Goal: Transaction & Acquisition: Purchase product/service

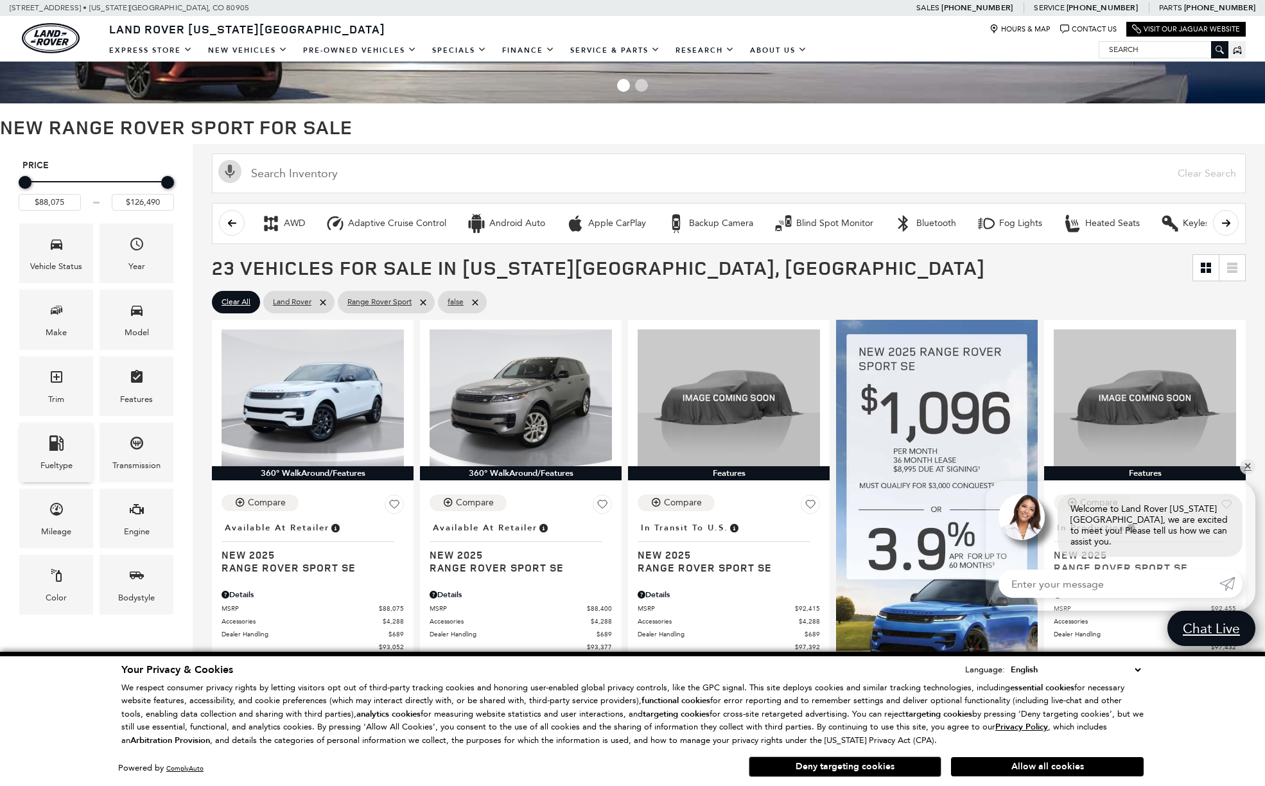
scroll to position [60, 0]
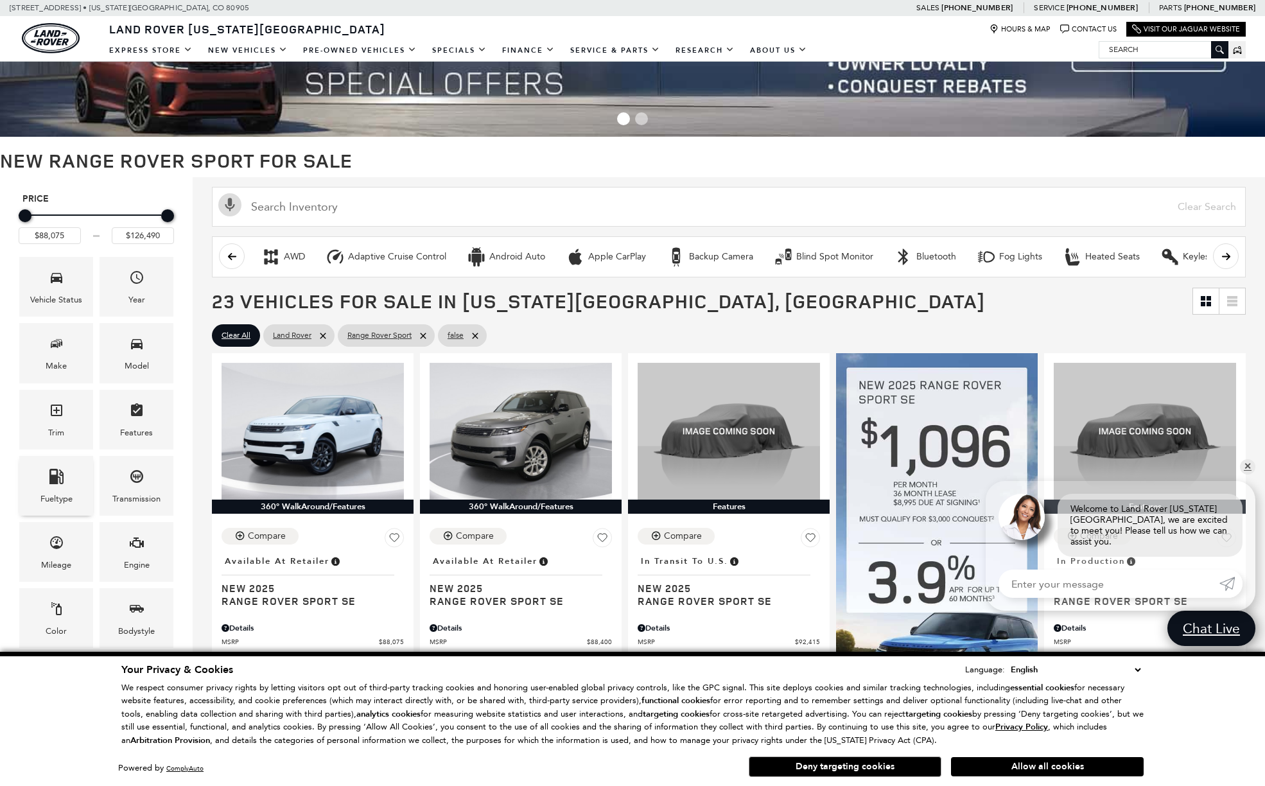
click at [58, 483] on span "Fueltype" at bounding box center [56, 478] width 15 height 26
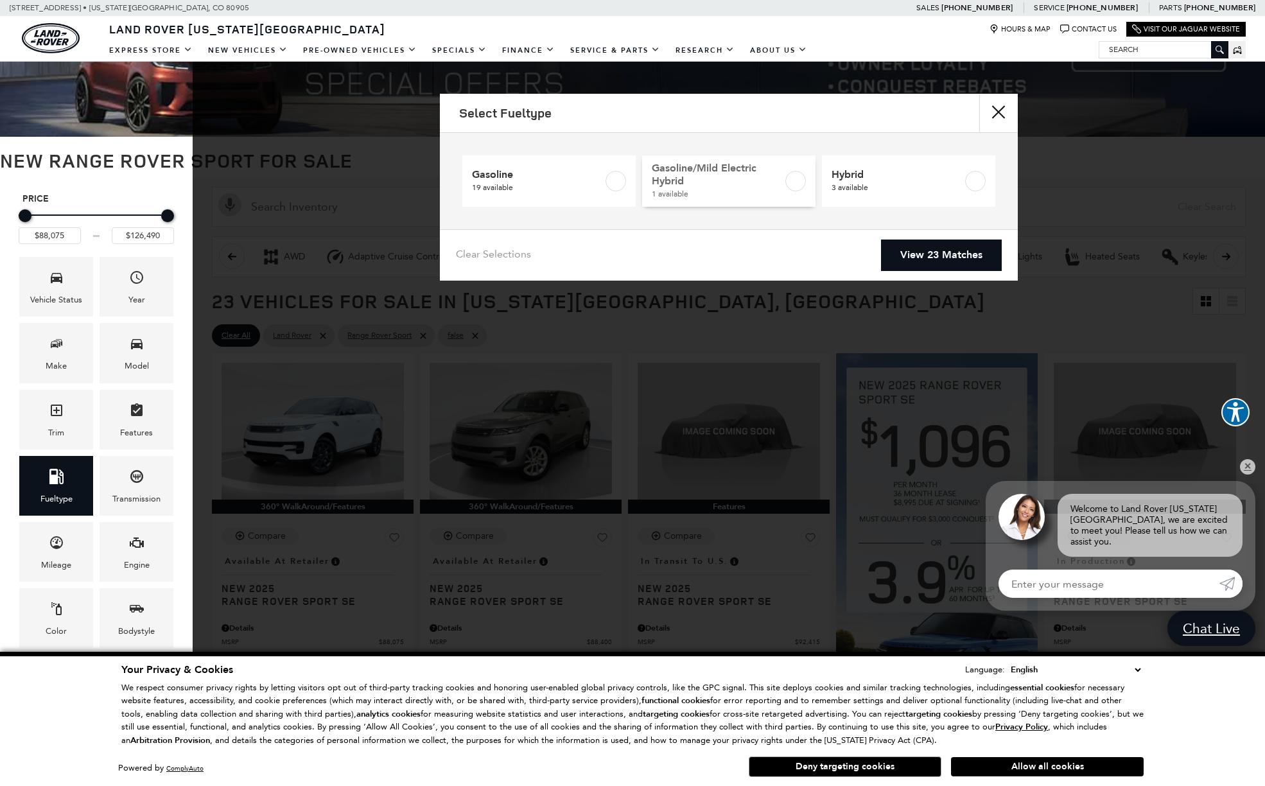
click at [795, 178] on label at bounding box center [795, 181] width 21 height 21
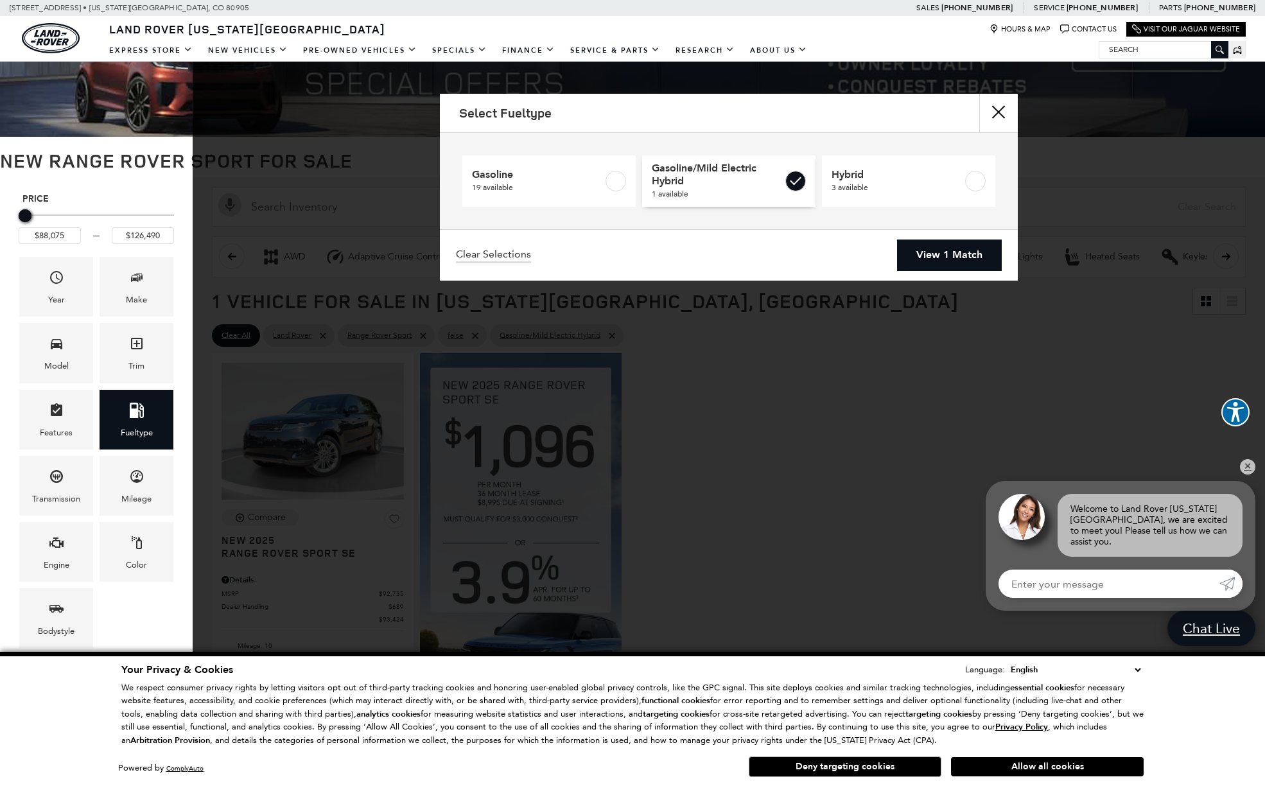
type input "$92,735"
checkbox input "true"
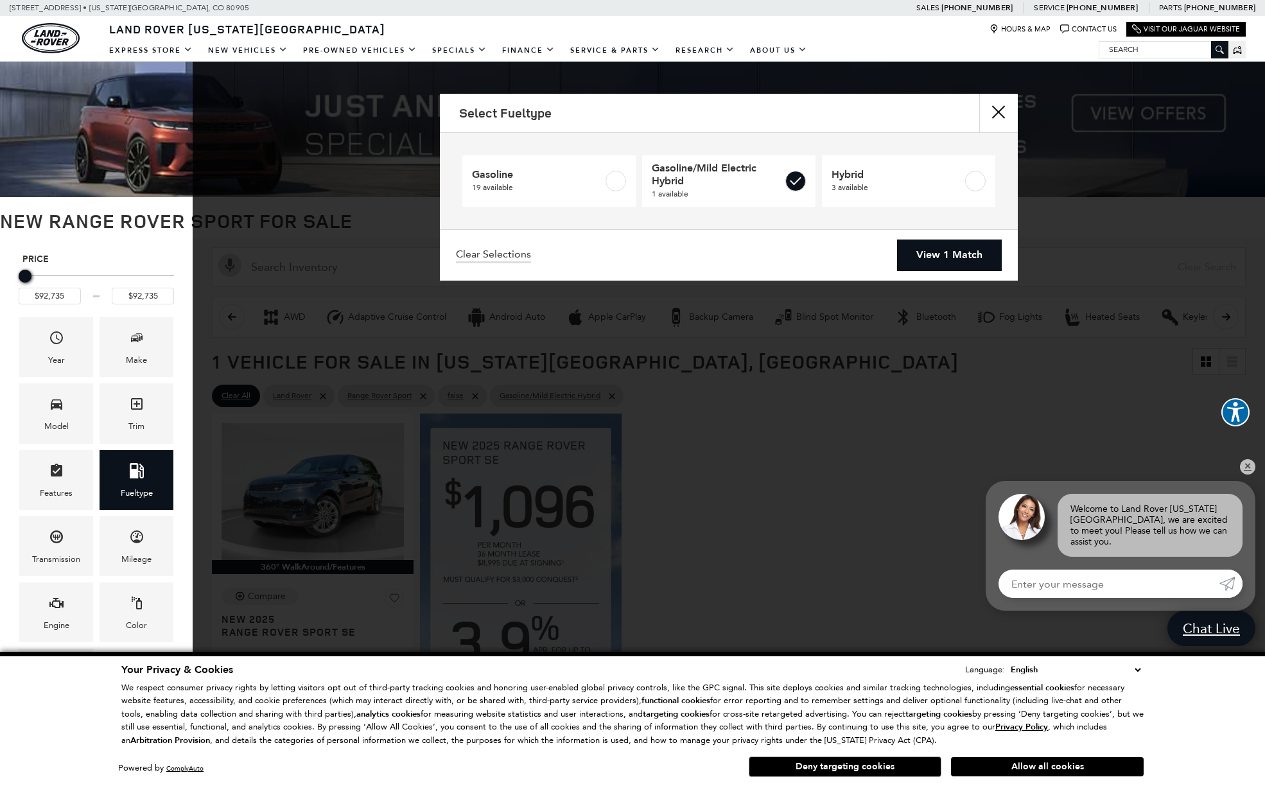
click at [938, 250] on link "View 1 Match" at bounding box center [949, 254] width 105 height 31
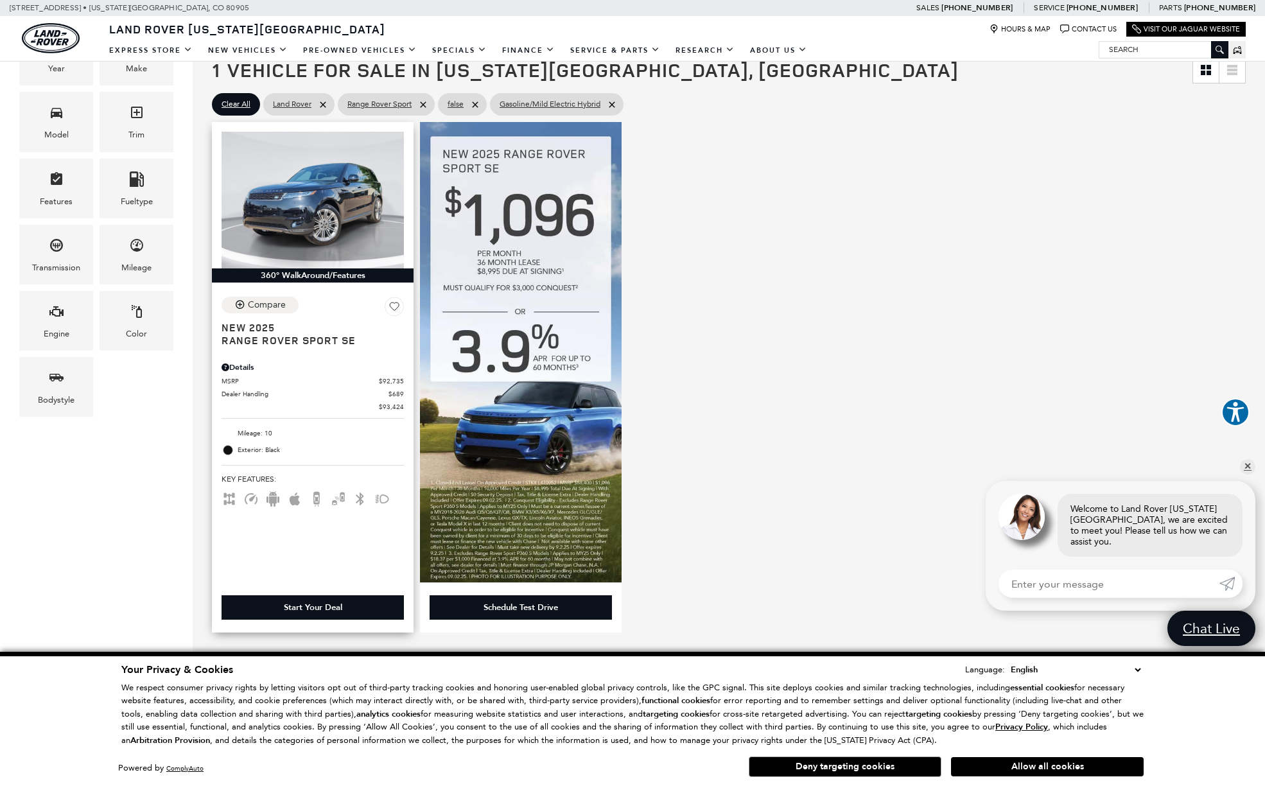
scroll to position [293, 0]
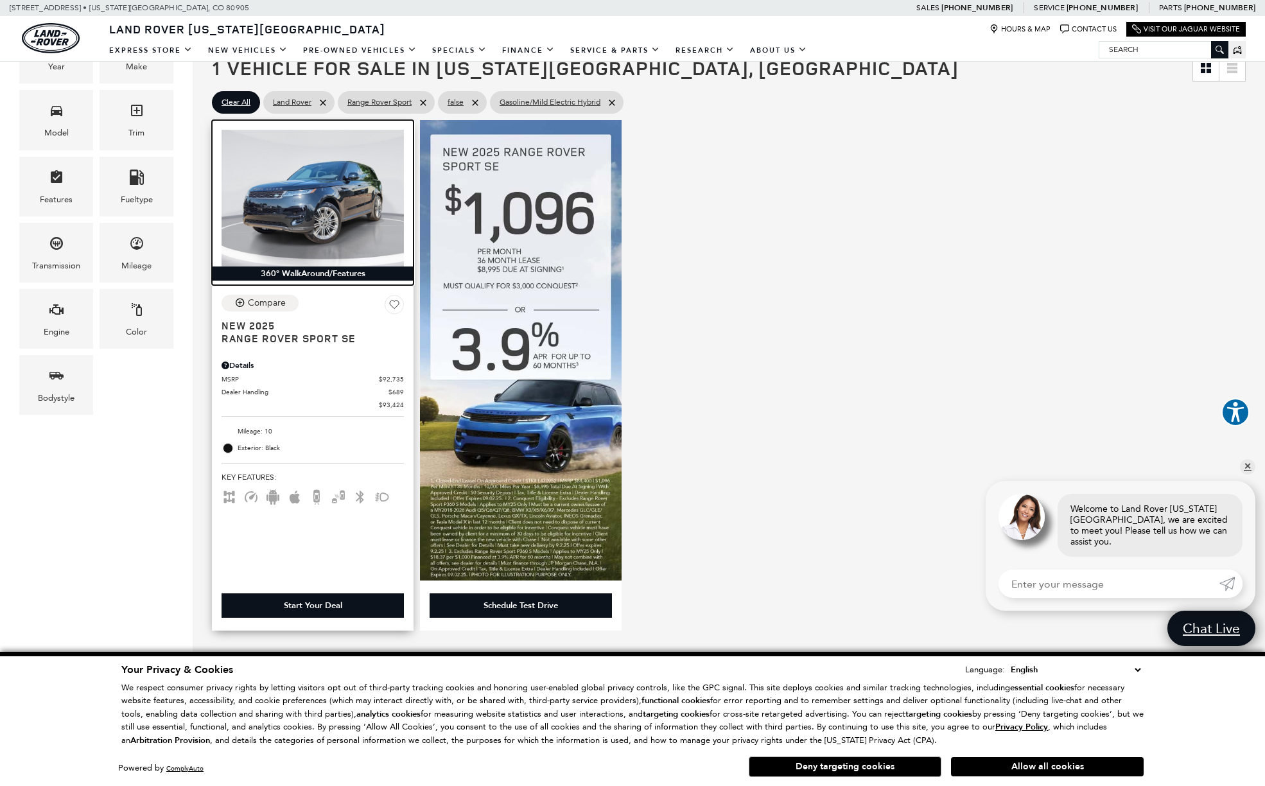
click at [309, 214] on img at bounding box center [312, 198] width 182 height 137
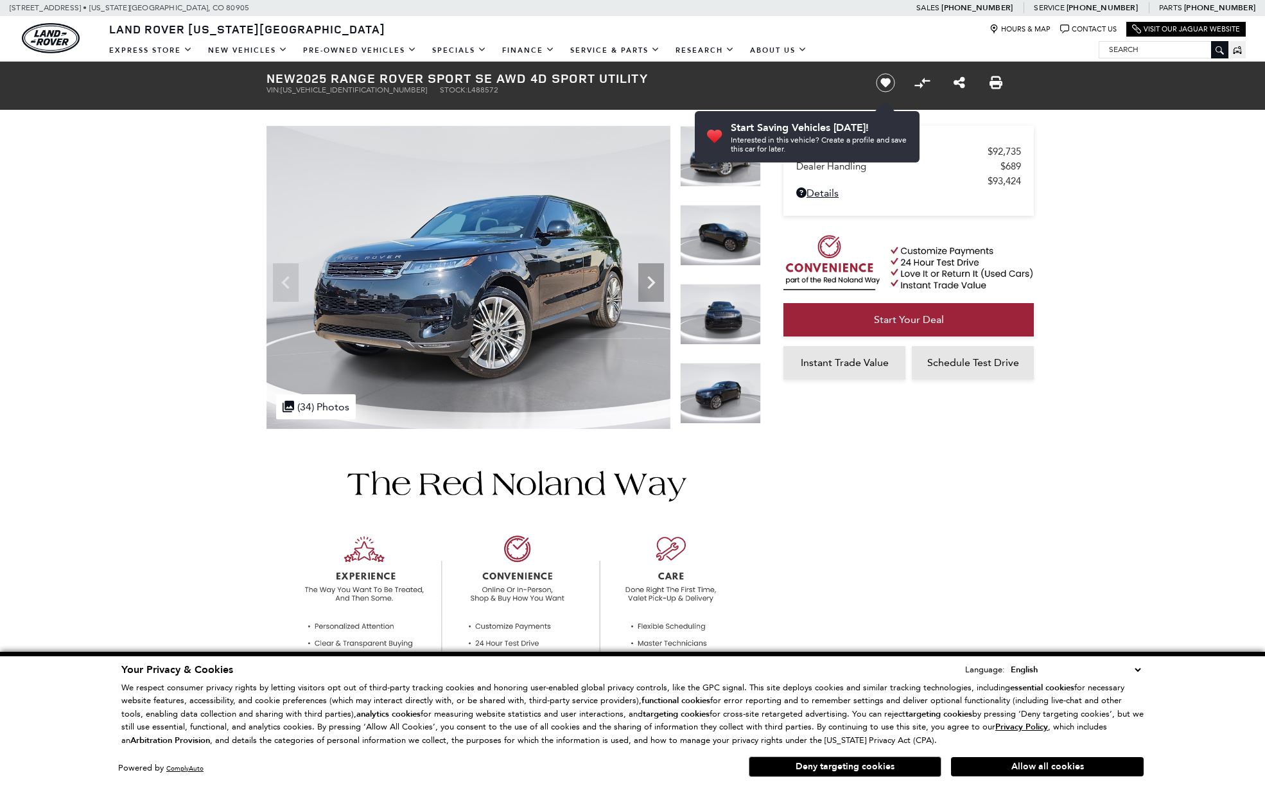
click at [729, 327] on img at bounding box center [720, 314] width 81 height 61
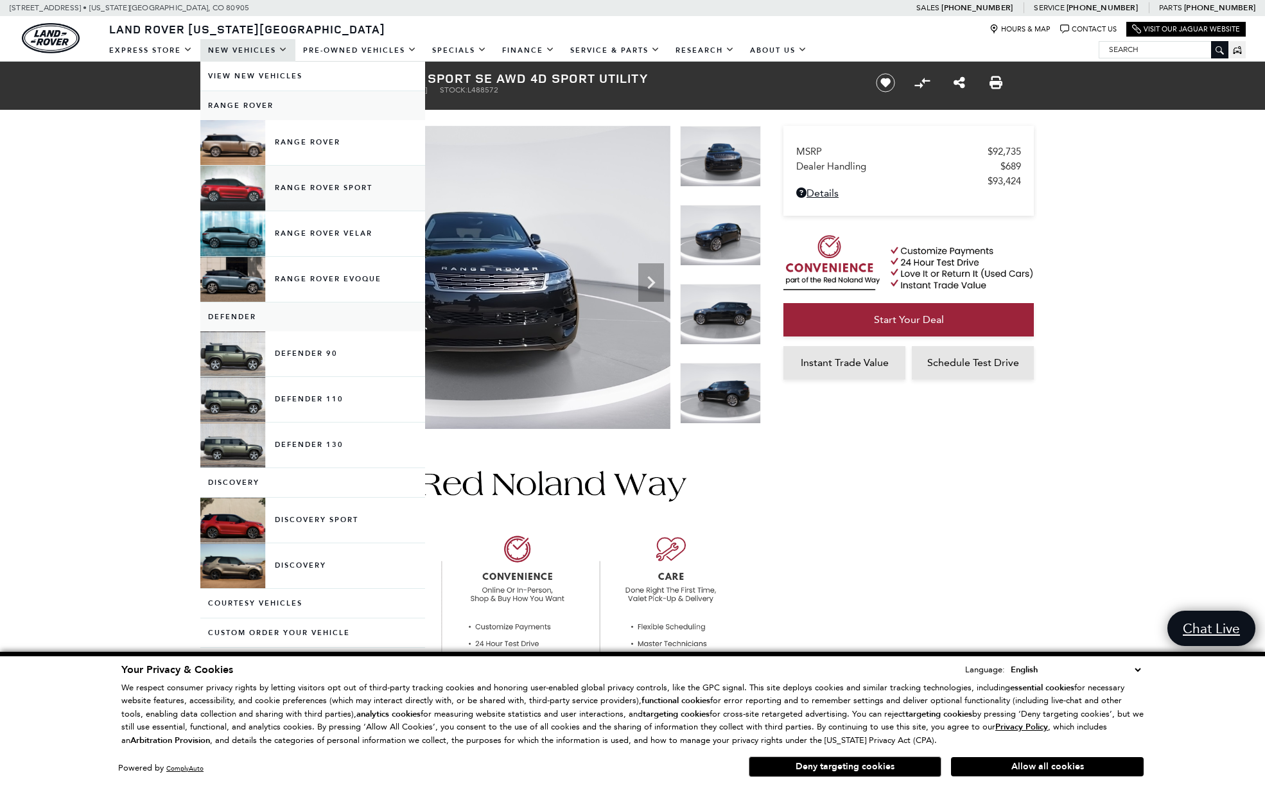
click at [335, 187] on link "Range Rover Sport" at bounding box center [312, 188] width 225 height 45
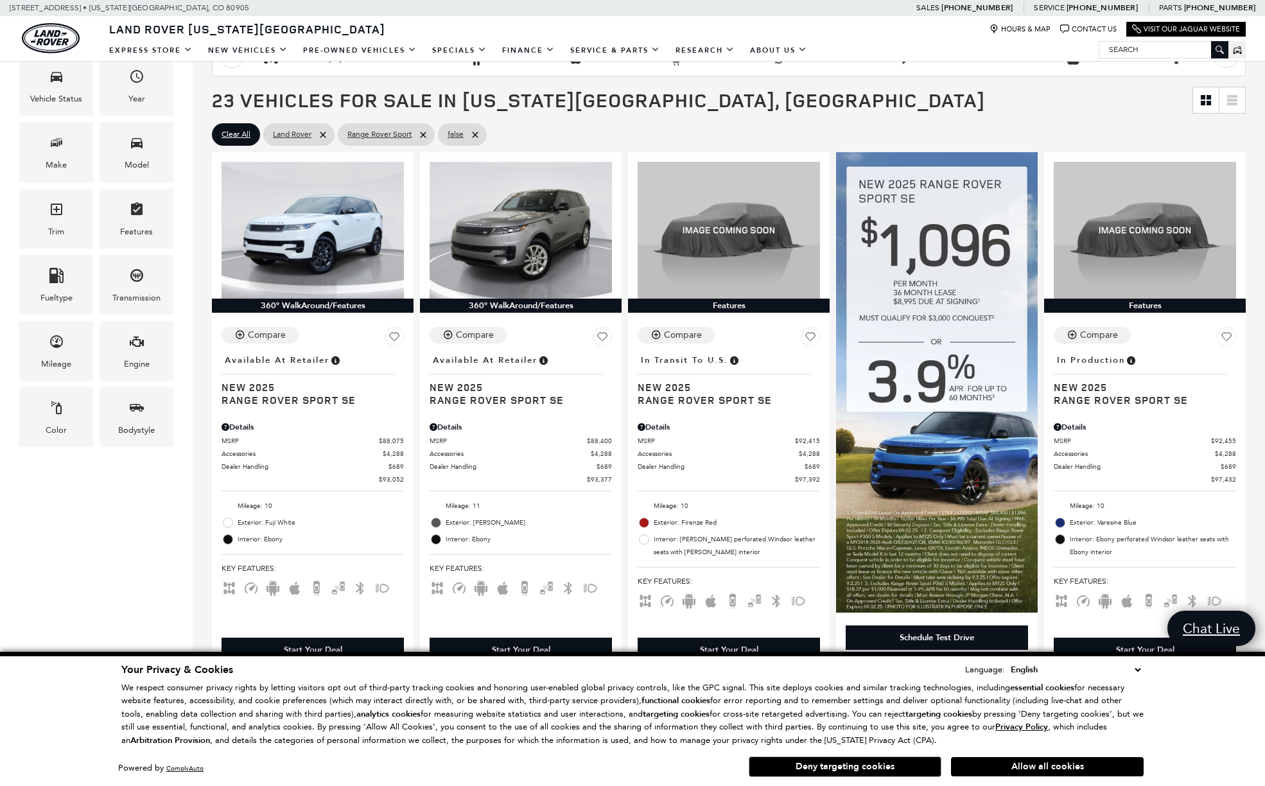
scroll to position [270, 0]
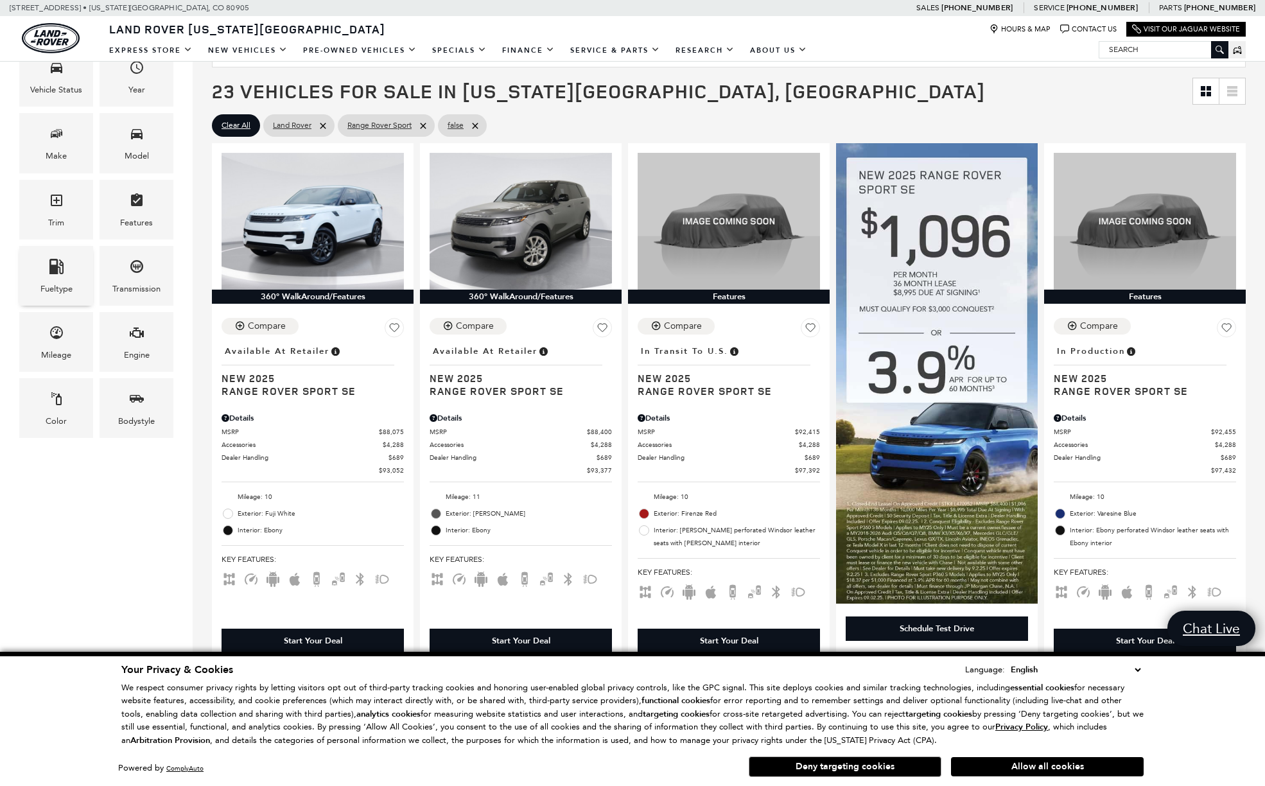
click at [62, 281] on span "Fueltype" at bounding box center [56, 268] width 15 height 26
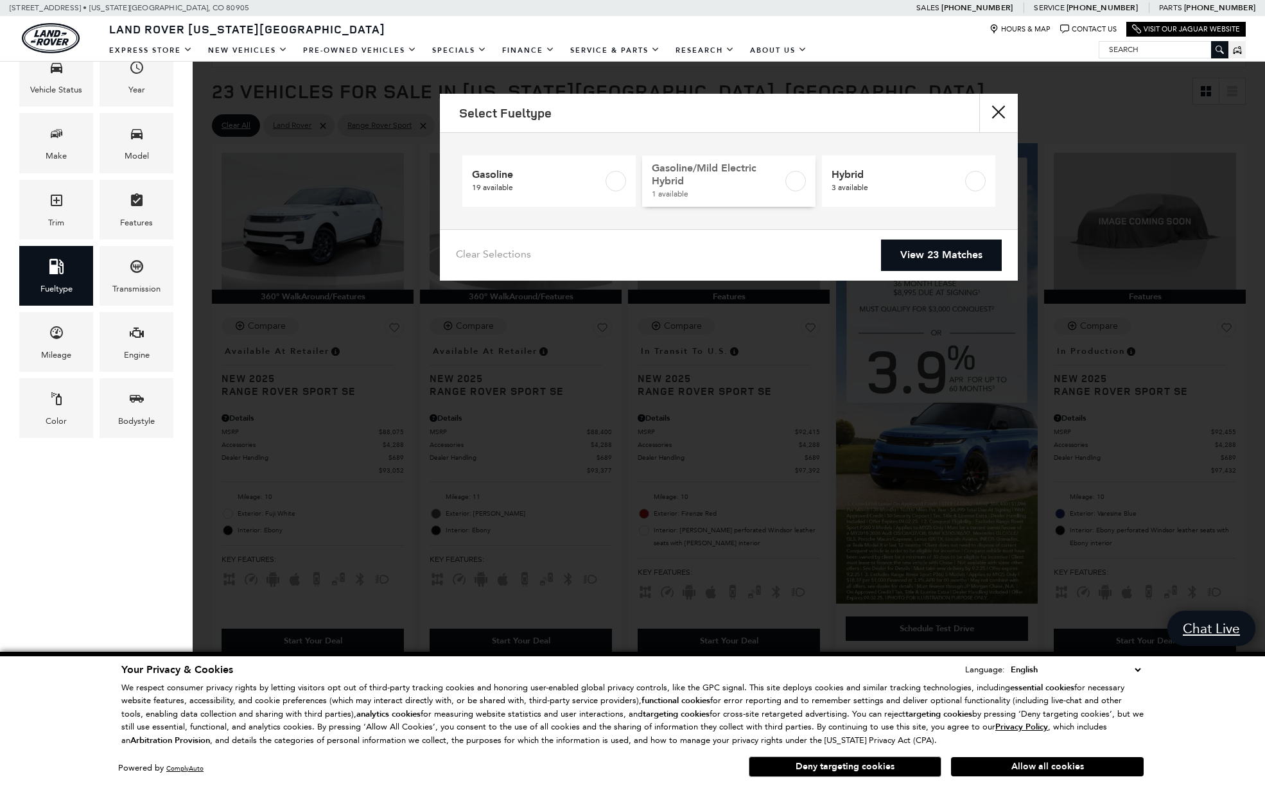
click at [717, 193] on span "1 available" at bounding box center [717, 193] width 131 height 13
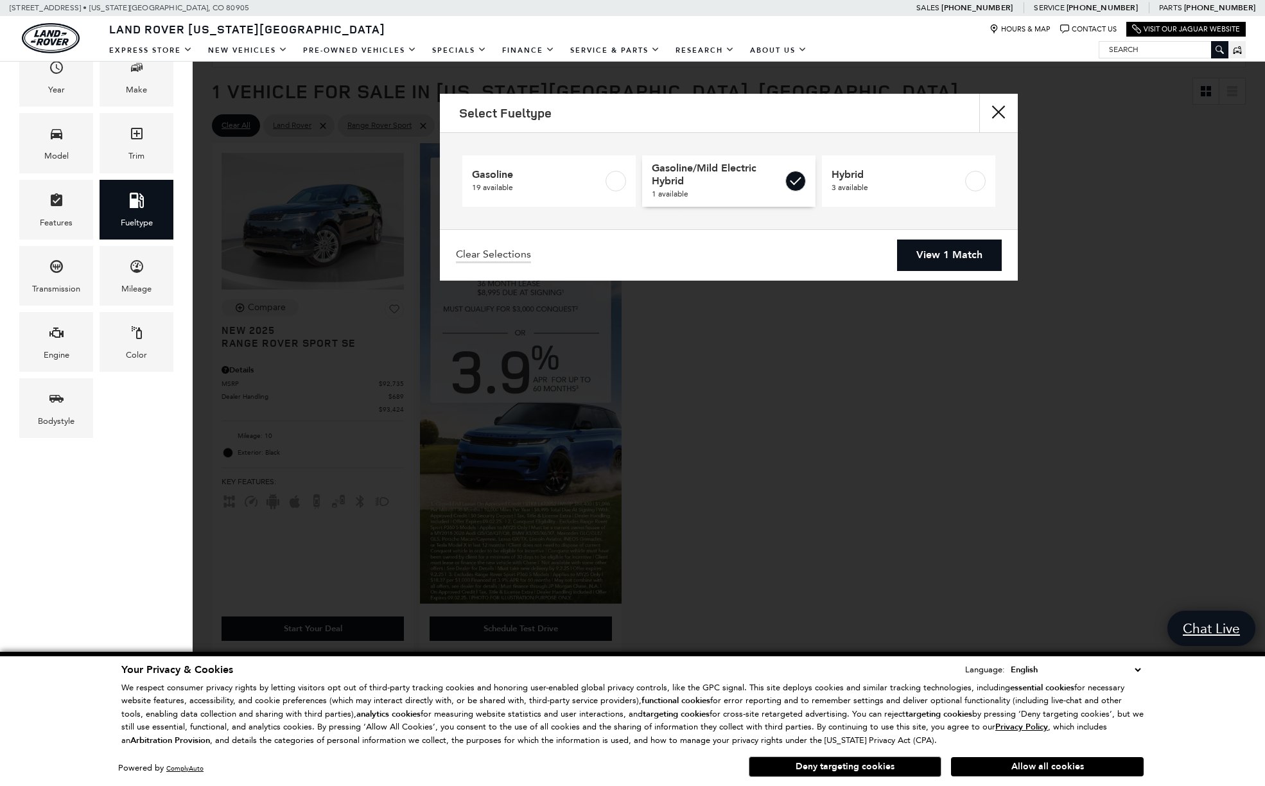
type input "$92,735"
checkbox input "true"
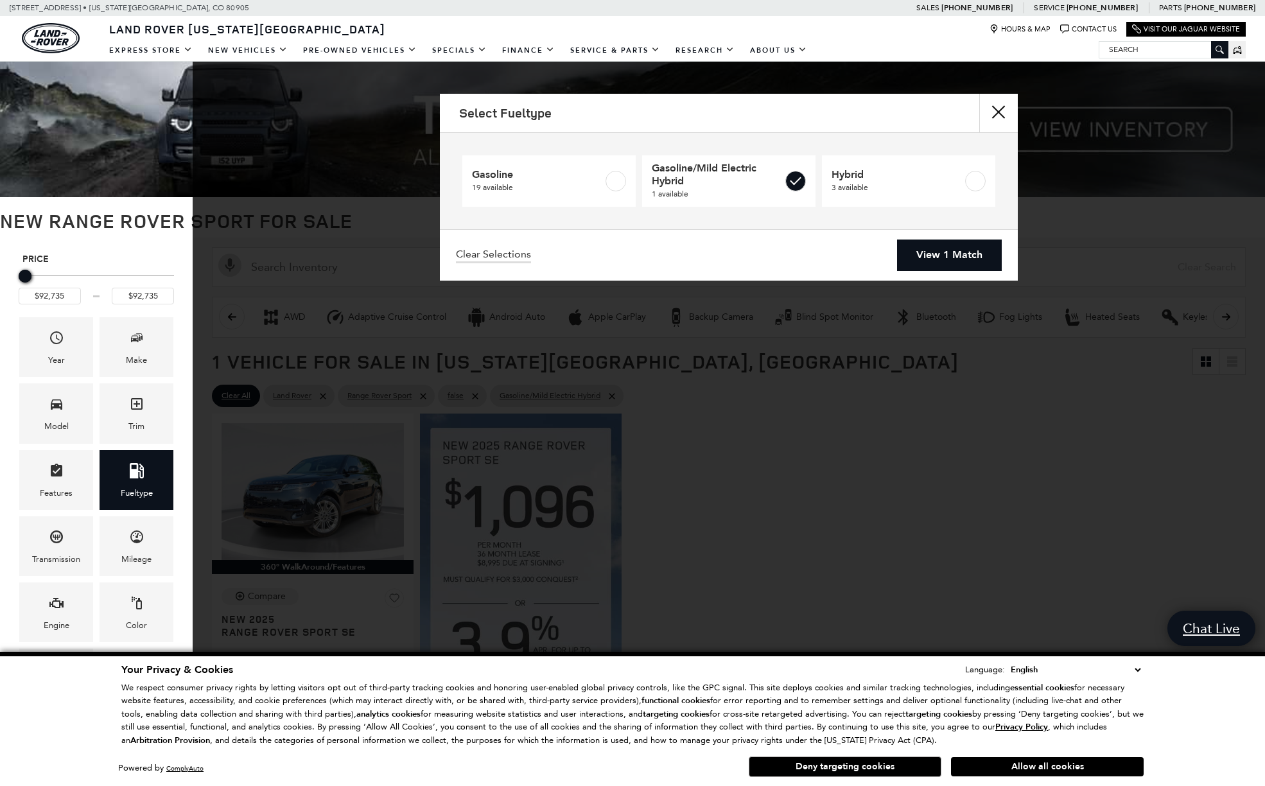
click at [956, 255] on link "View 1 Match" at bounding box center [949, 254] width 105 height 31
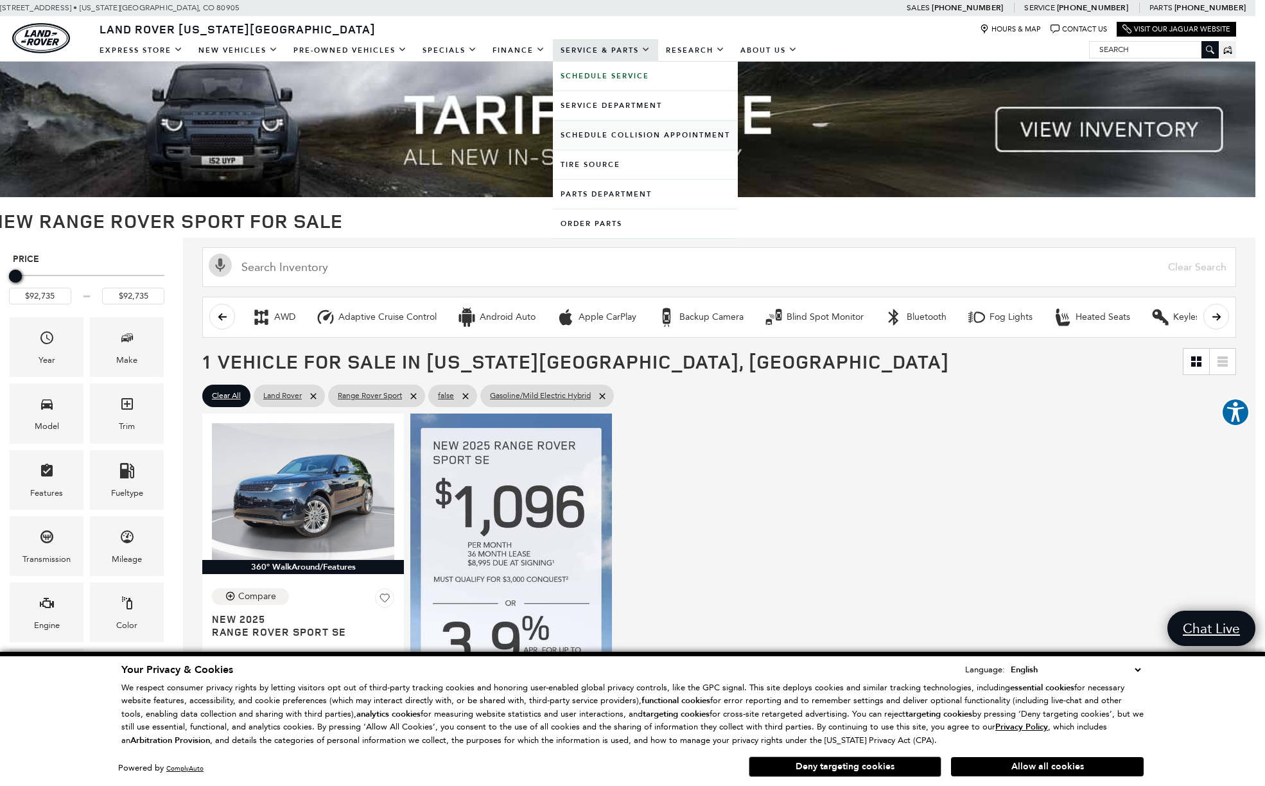
scroll to position [0, 10]
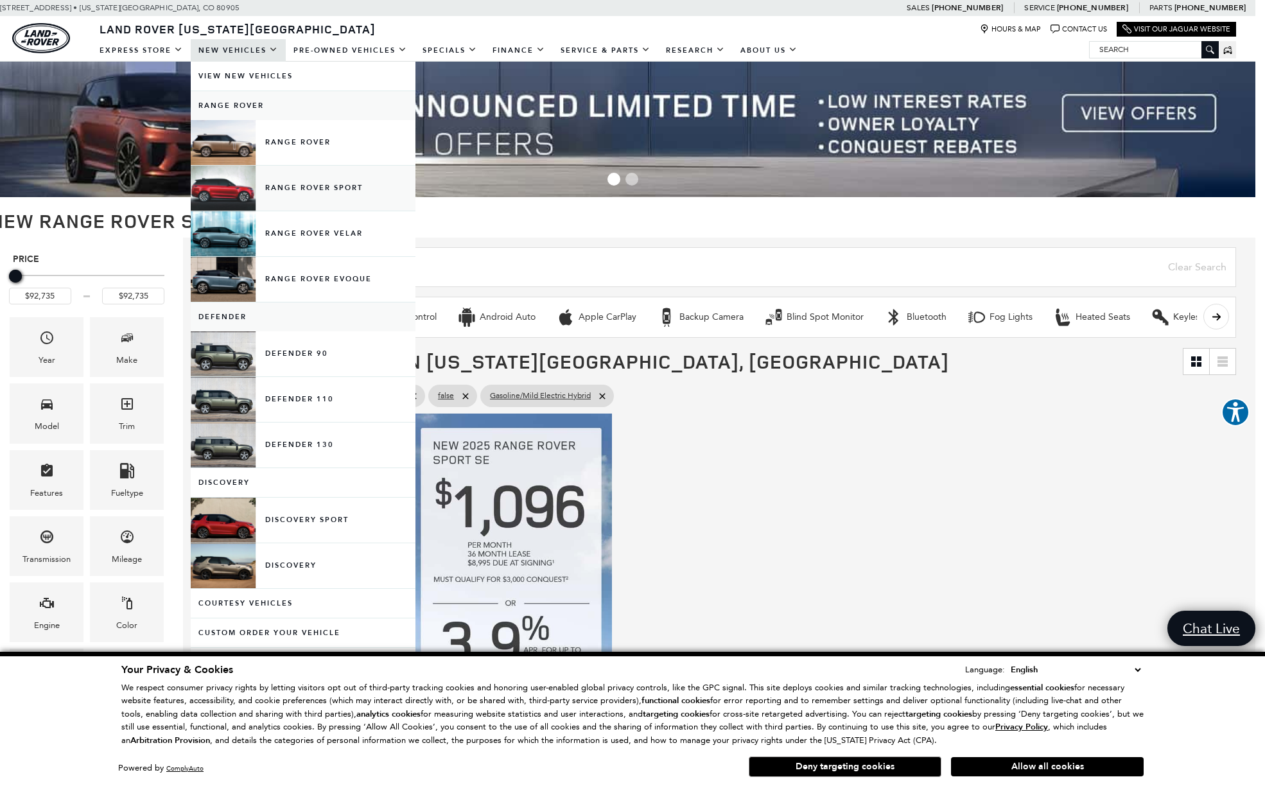
click at [290, 184] on link "Range Rover Sport" at bounding box center [303, 188] width 225 height 45
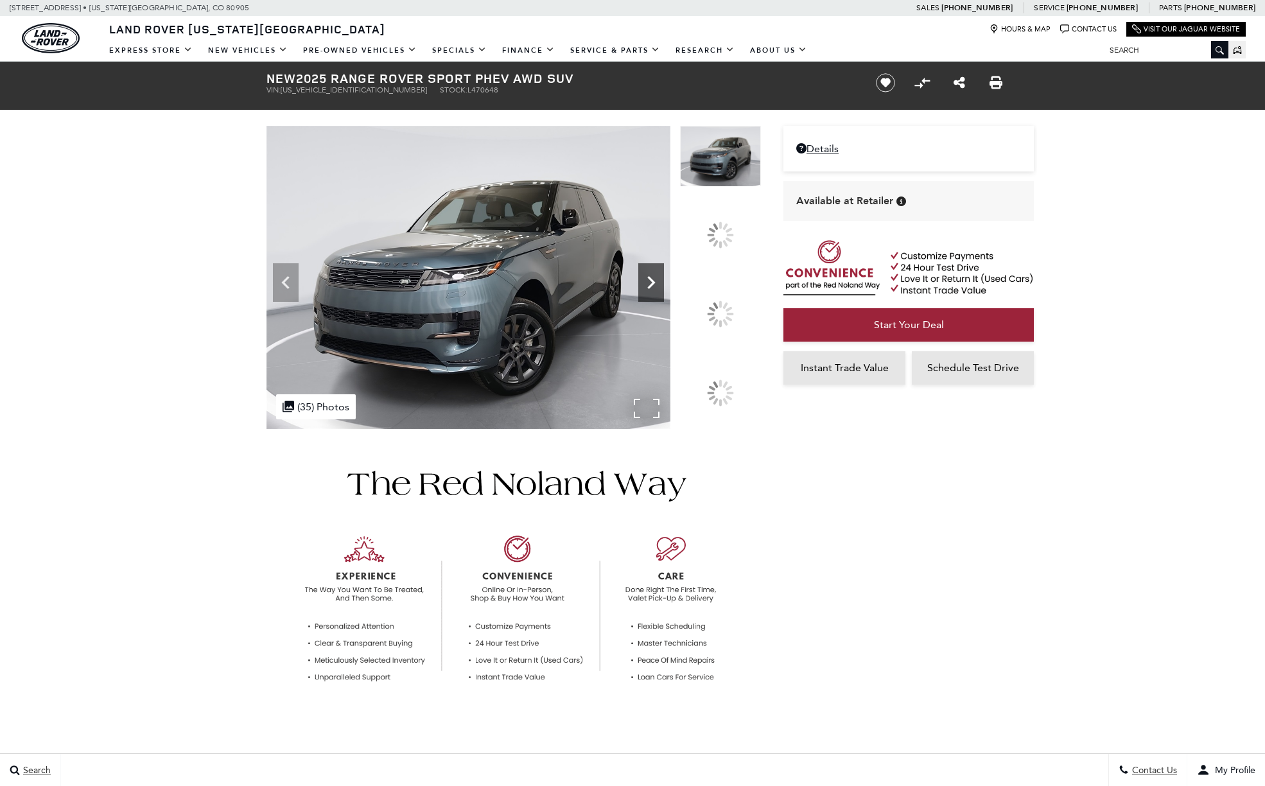
click at [655, 289] on icon at bounding box center [652, 282] width 8 height 13
click at [728, 309] on div at bounding box center [720, 313] width 27 height 27
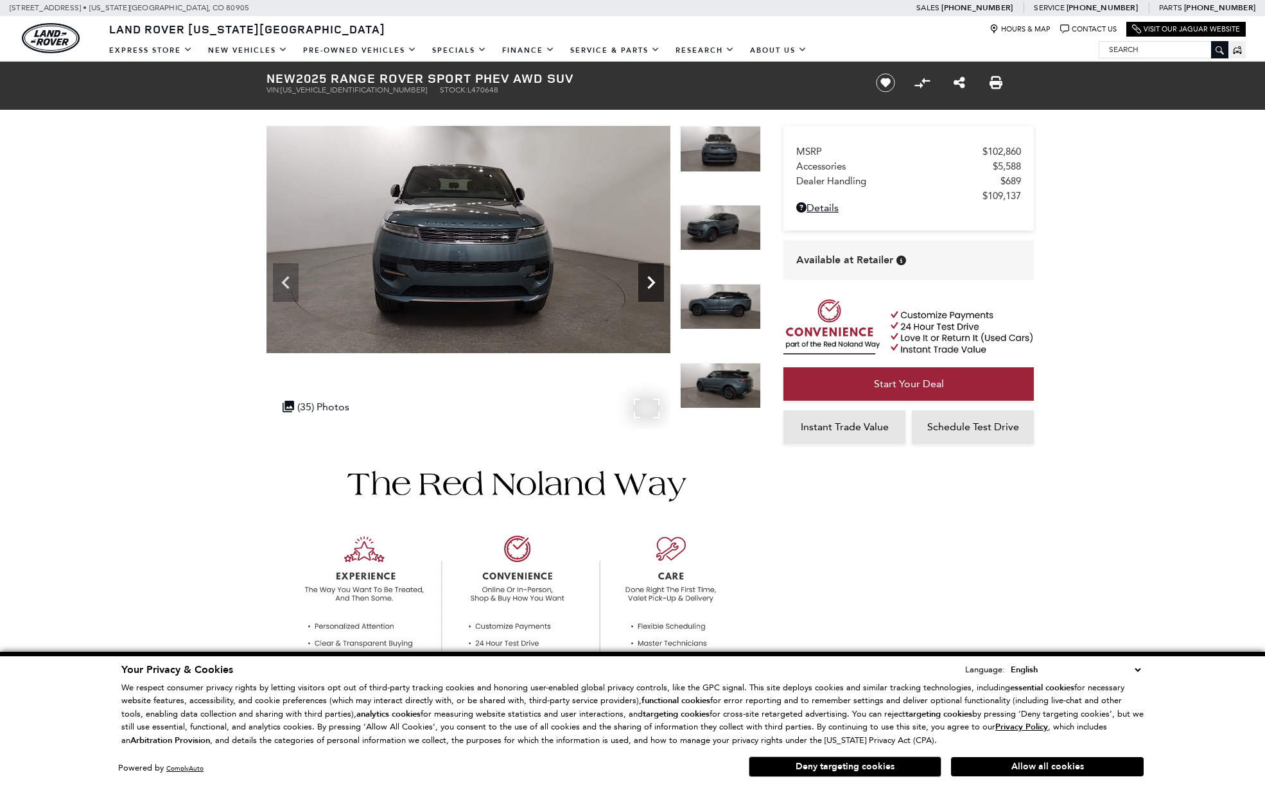
click at [655, 282] on icon "Next" at bounding box center [651, 282] width 8 height 13
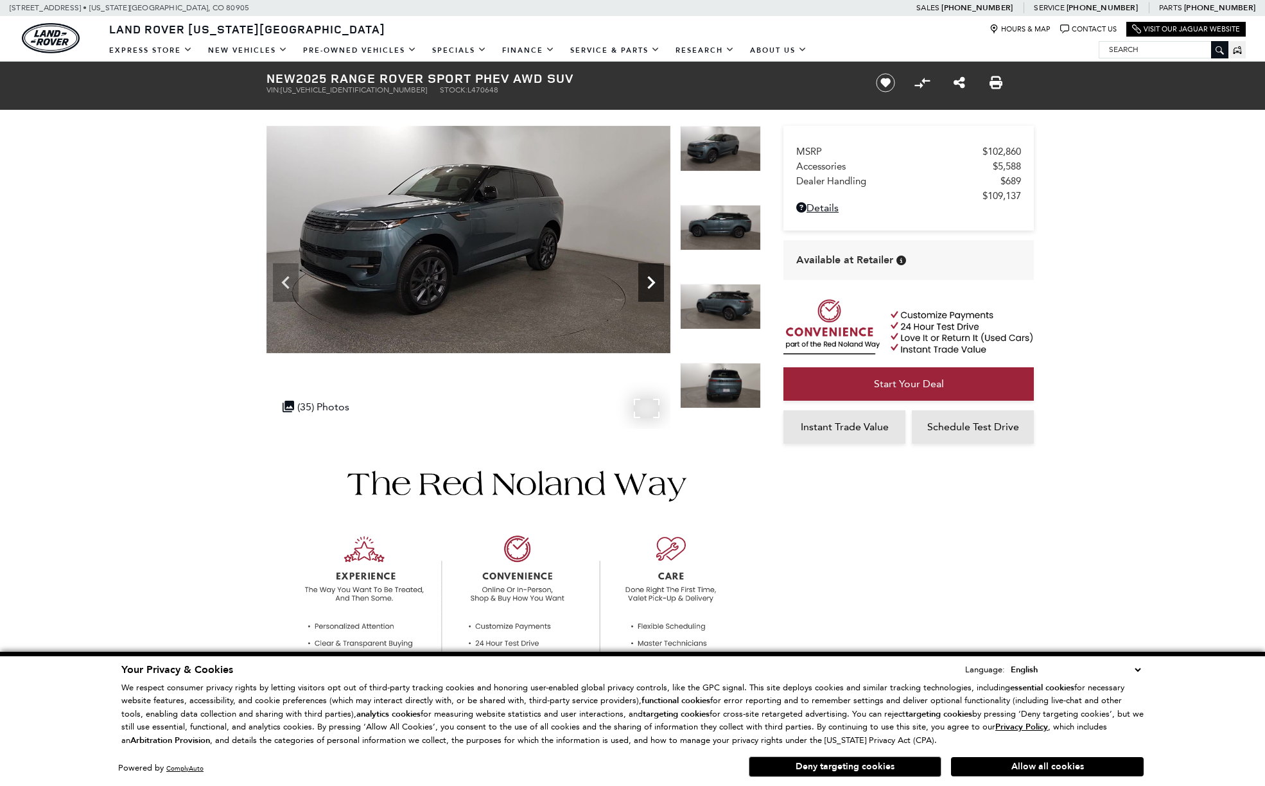
click at [655, 282] on icon "Next" at bounding box center [651, 282] width 8 height 13
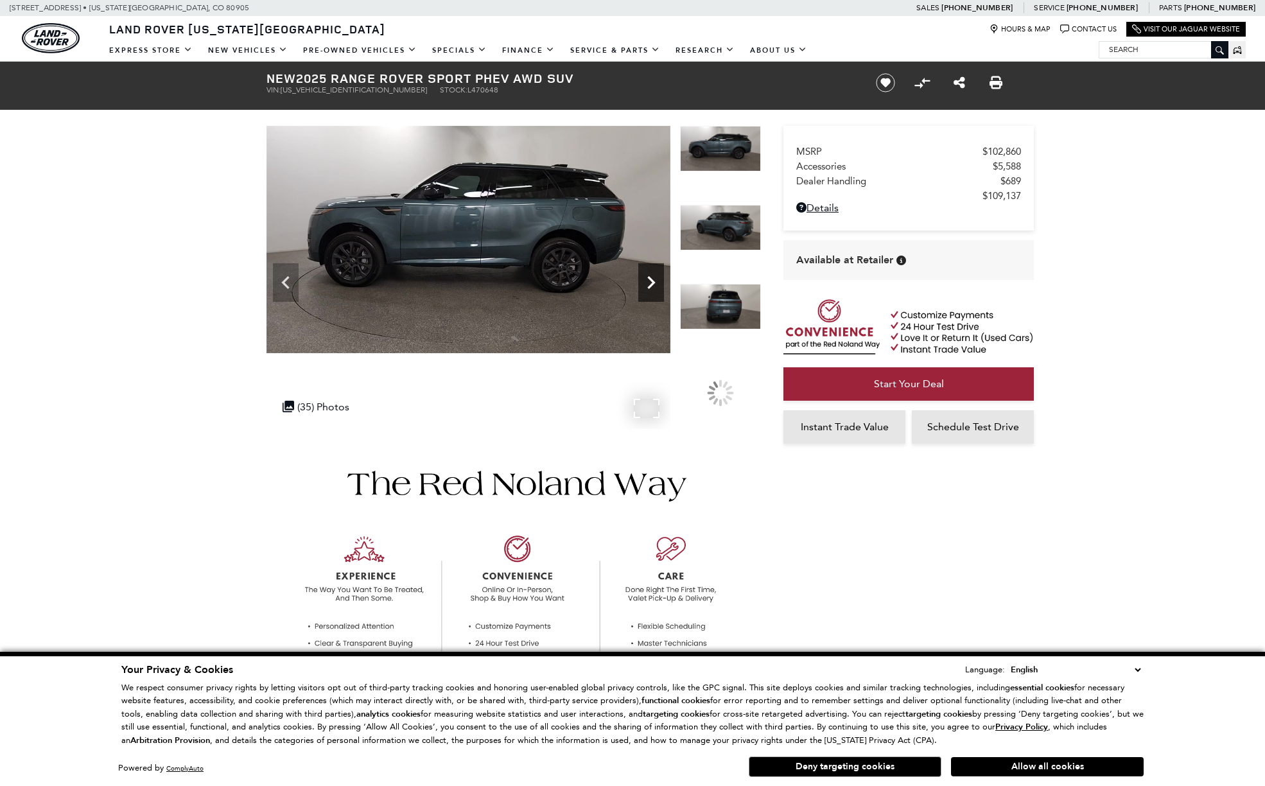
click at [655, 282] on icon "Next" at bounding box center [651, 282] width 8 height 13
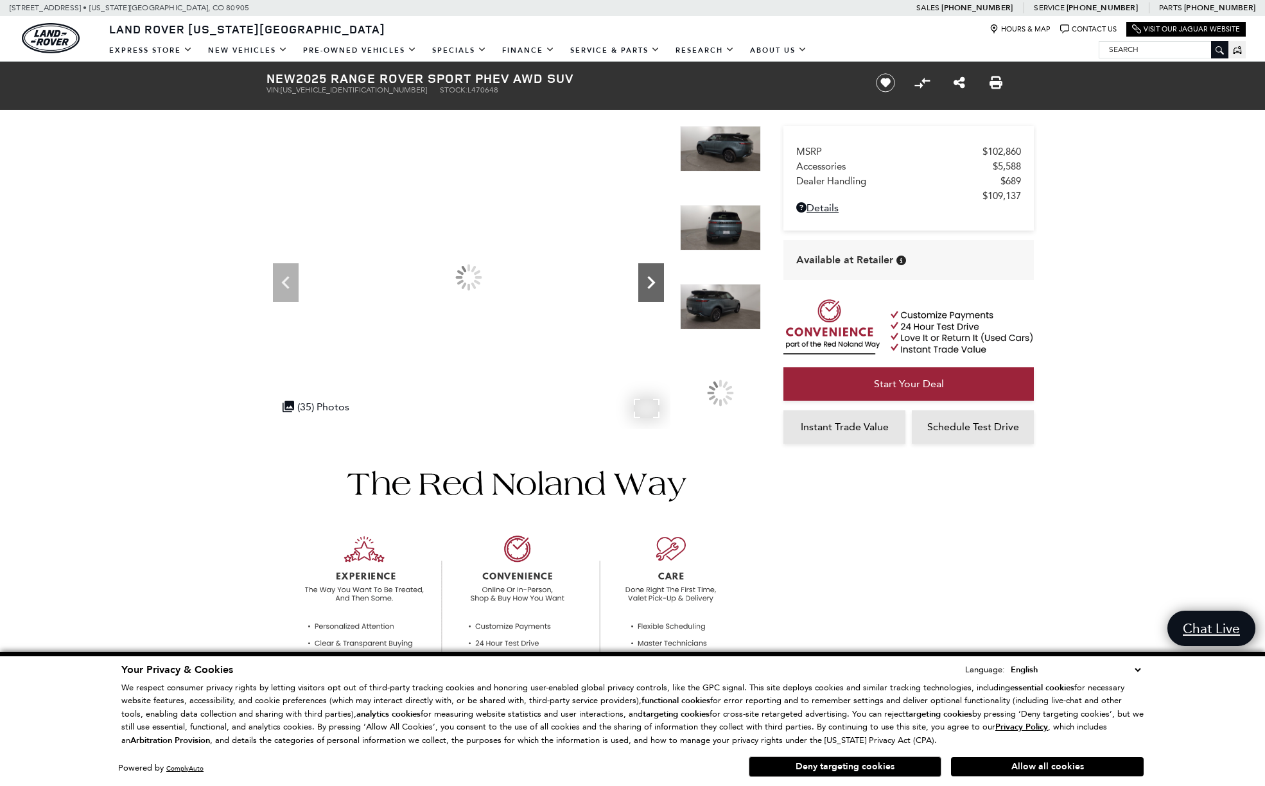
click at [655, 282] on icon "Next" at bounding box center [651, 282] width 8 height 13
click at [654, 282] on icon "Next" at bounding box center [651, 282] width 8 height 13
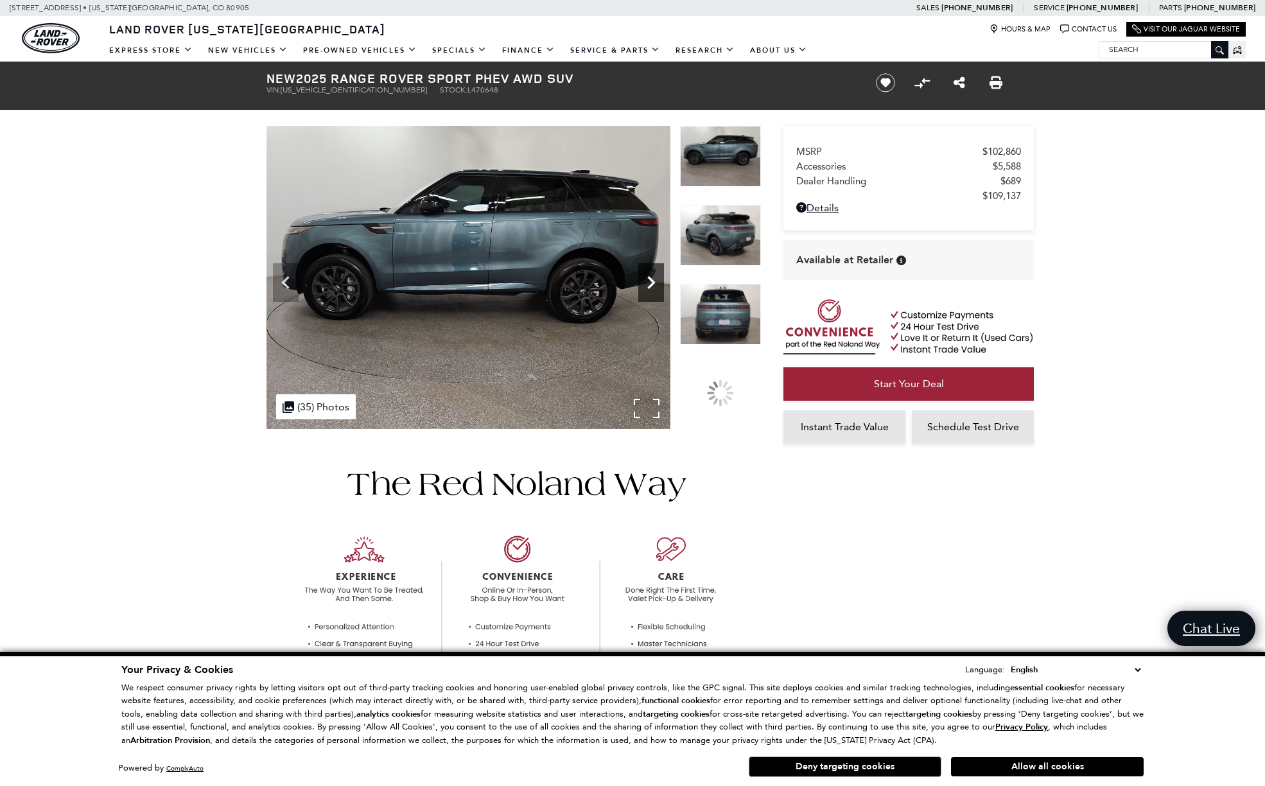
click at [654, 282] on icon "Next" at bounding box center [651, 282] width 8 height 13
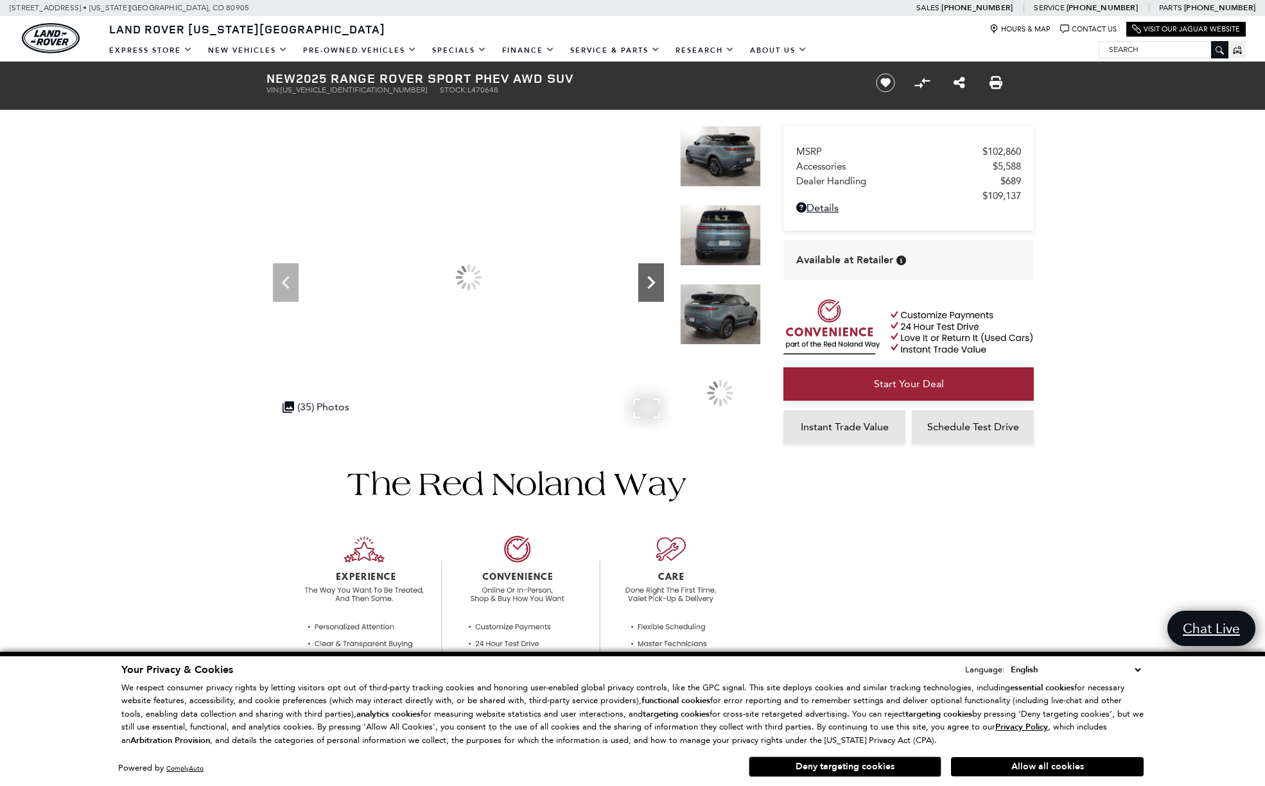
click at [655, 282] on icon "Next" at bounding box center [651, 282] width 8 height 13
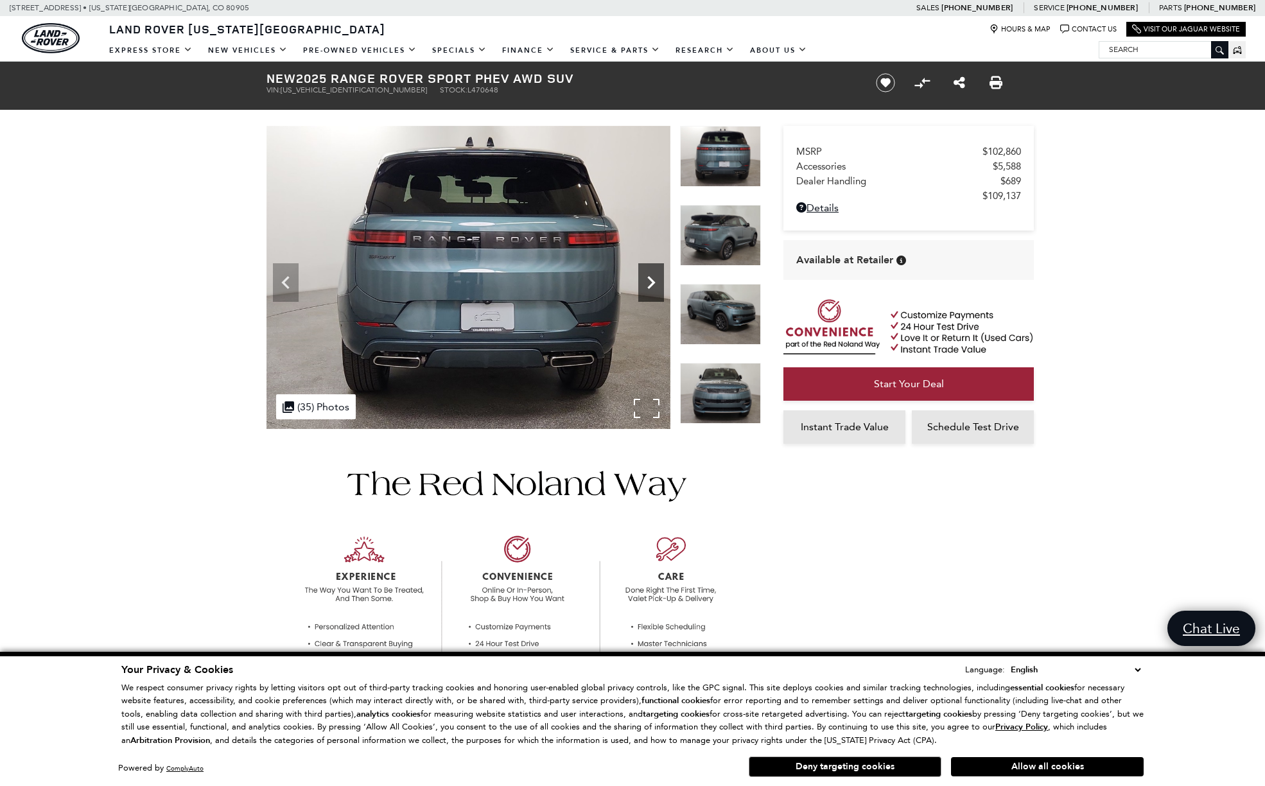
click at [655, 282] on icon "Next" at bounding box center [651, 282] width 8 height 13
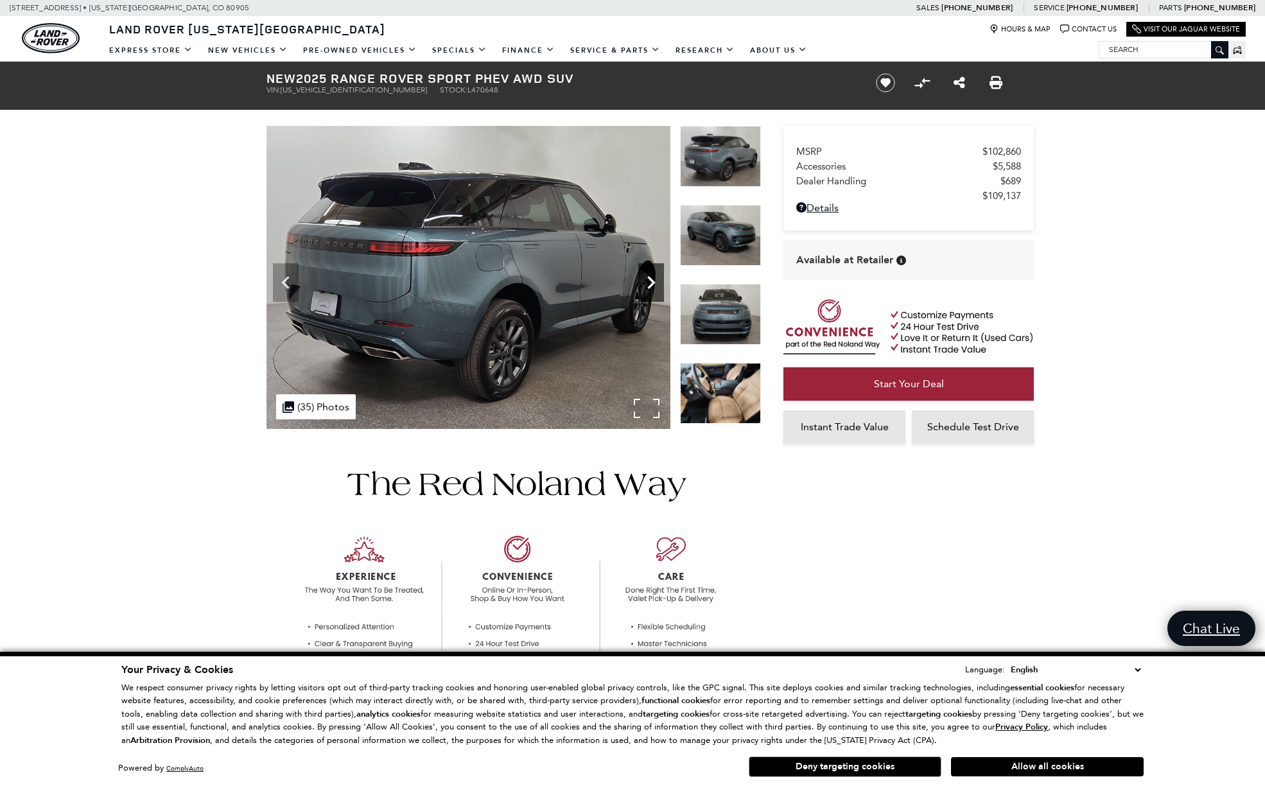
click at [655, 282] on icon "Next" at bounding box center [651, 282] width 8 height 13
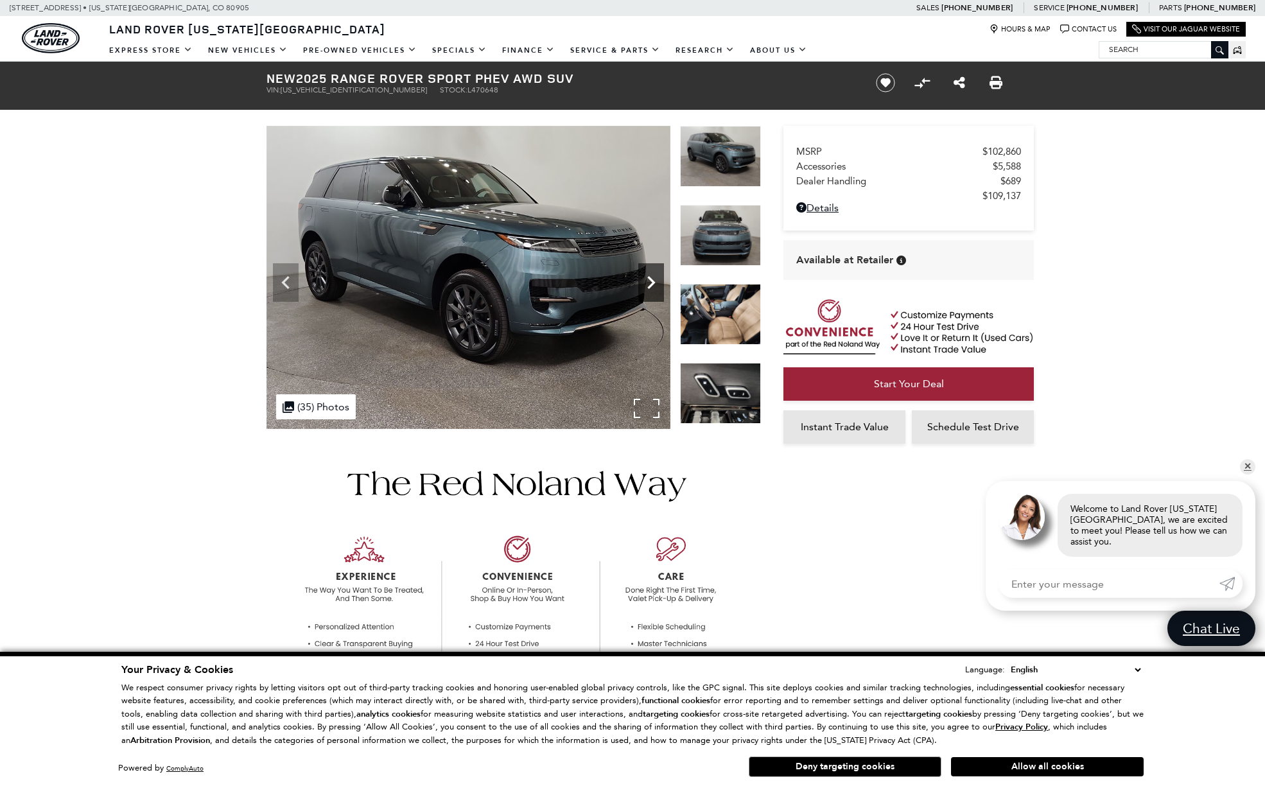
click at [655, 282] on icon "Next" at bounding box center [651, 282] width 8 height 13
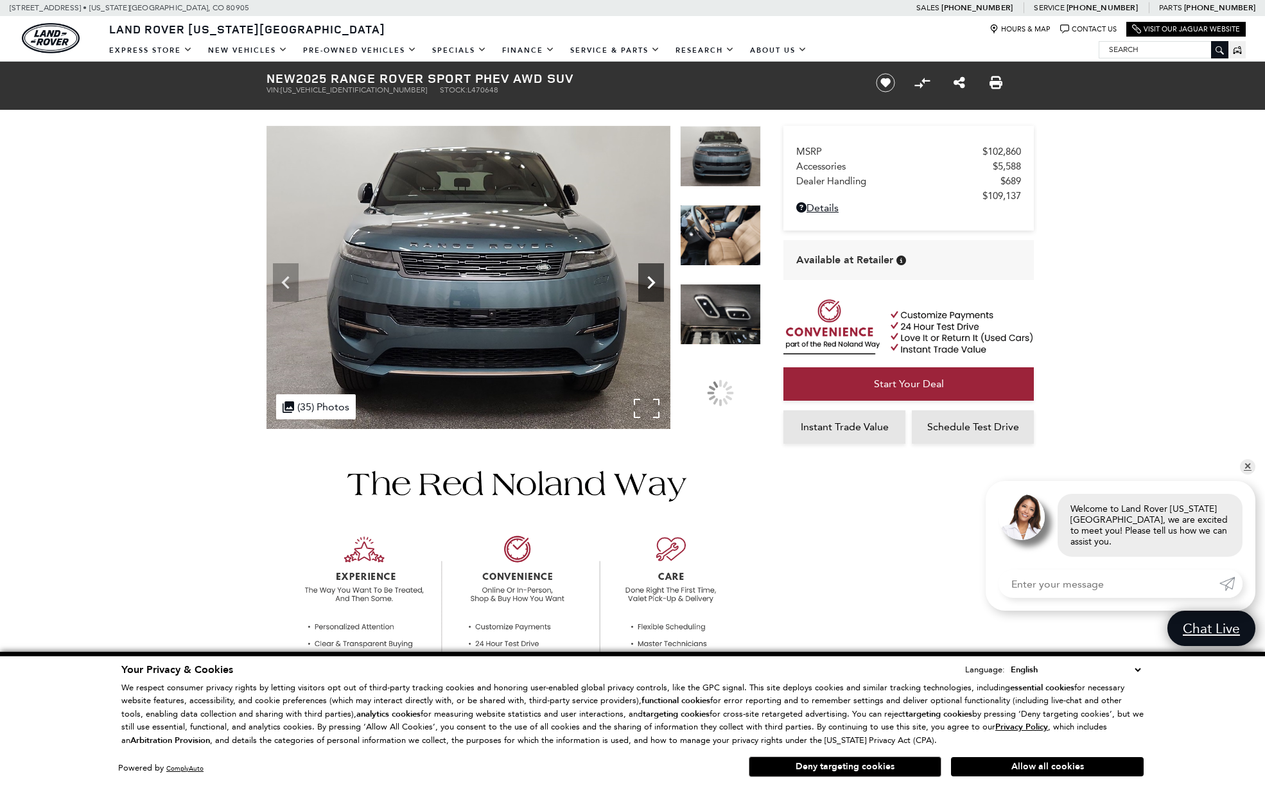
click at [655, 282] on icon "Next" at bounding box center [651, 282] width 8 height 13
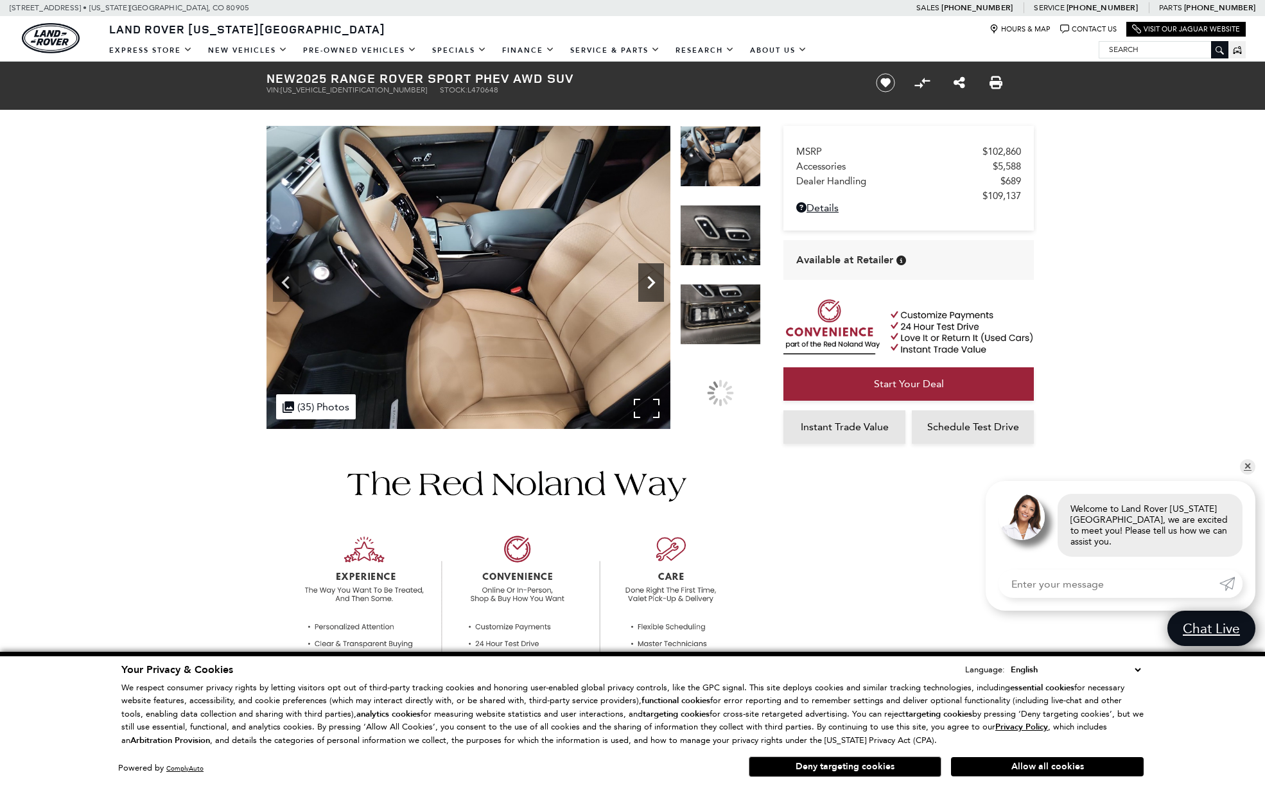
click at [655, 282] on icon "Next" at bounding box center [651, 282] width 8 height 13
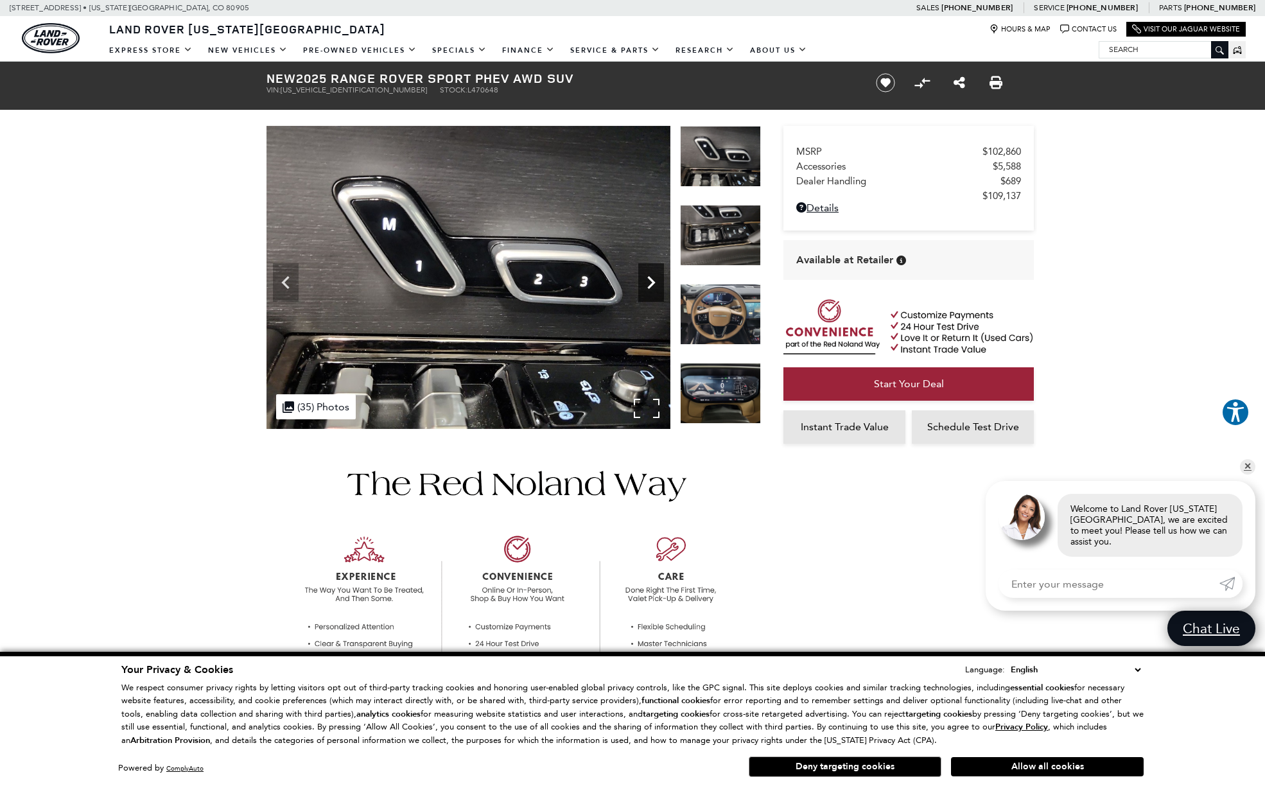
click at [654, 279] on icon "Next" at bounding box center [651, 283] width 26 height 26
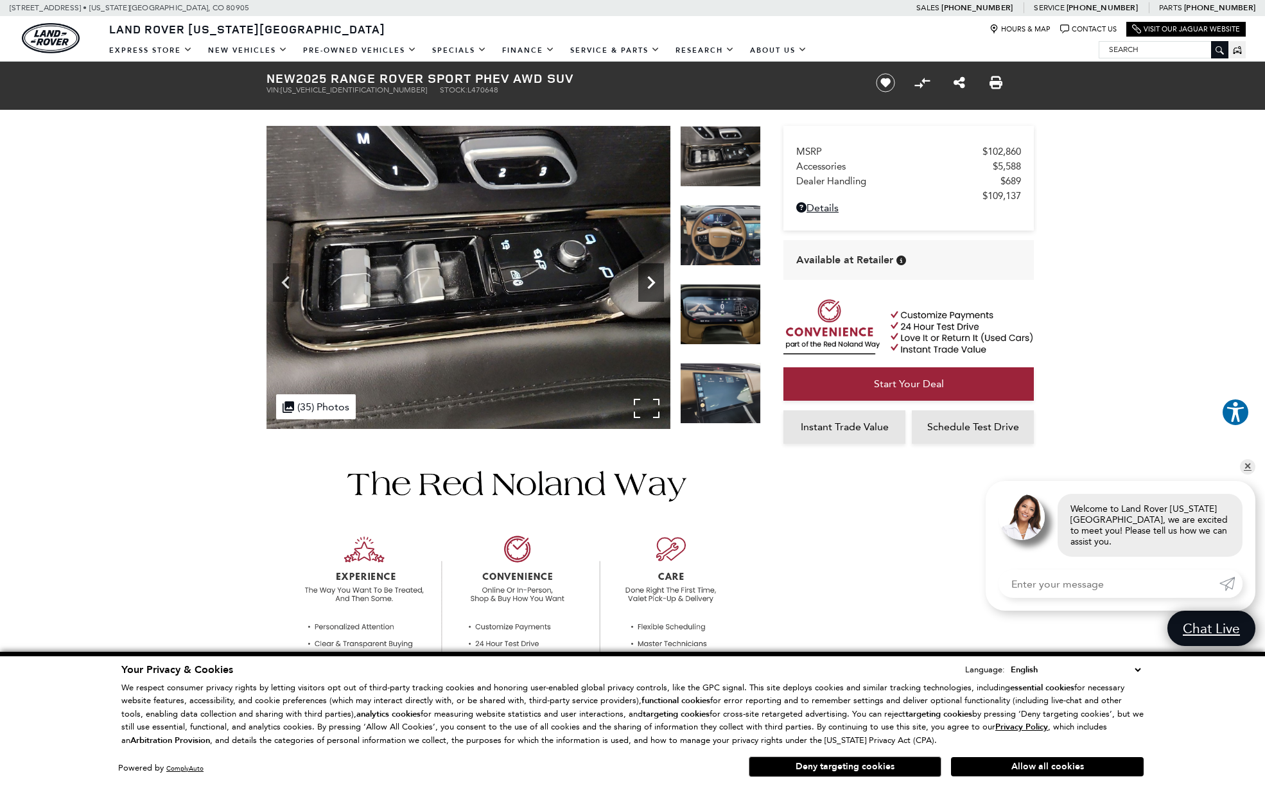
click at [654, 279] on icon "Next" at bounding box center [651, 283] width 26 height 26
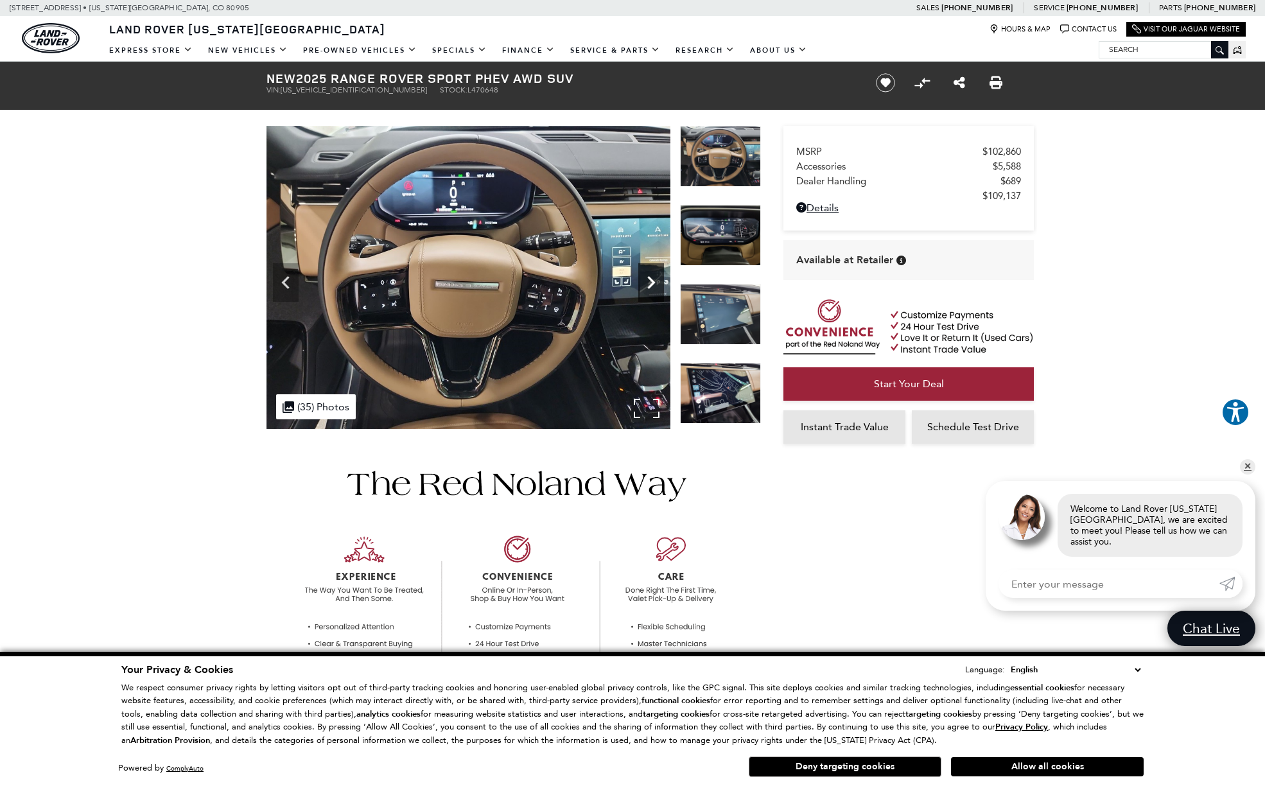
click at [654, 279] on icon "Next" at bounding box center [651, 283] width 26 height 26
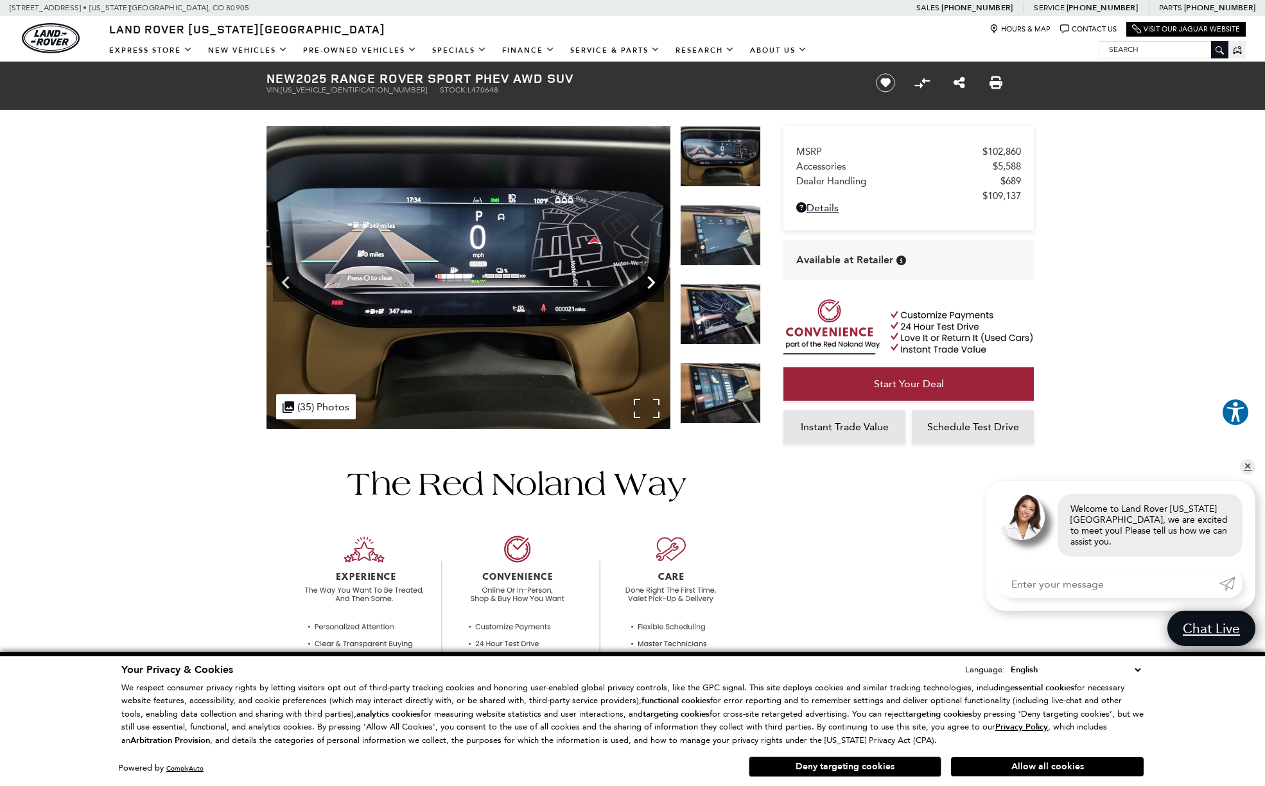
click at [654, 279] on icon "Next" at bounding box center [651, 283] width 26 height 26
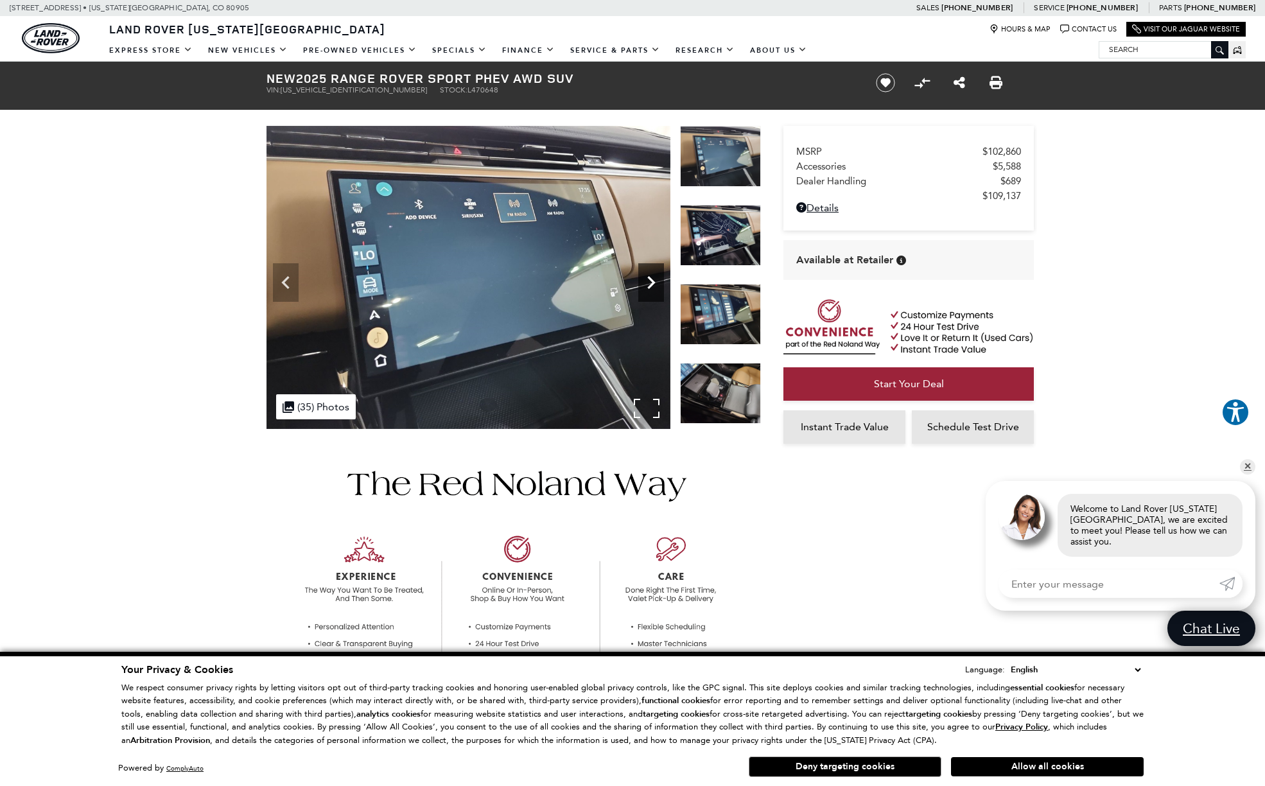
click at [654, 279] on icon "Next" at bounding box center [651, 283] width 26 height 26
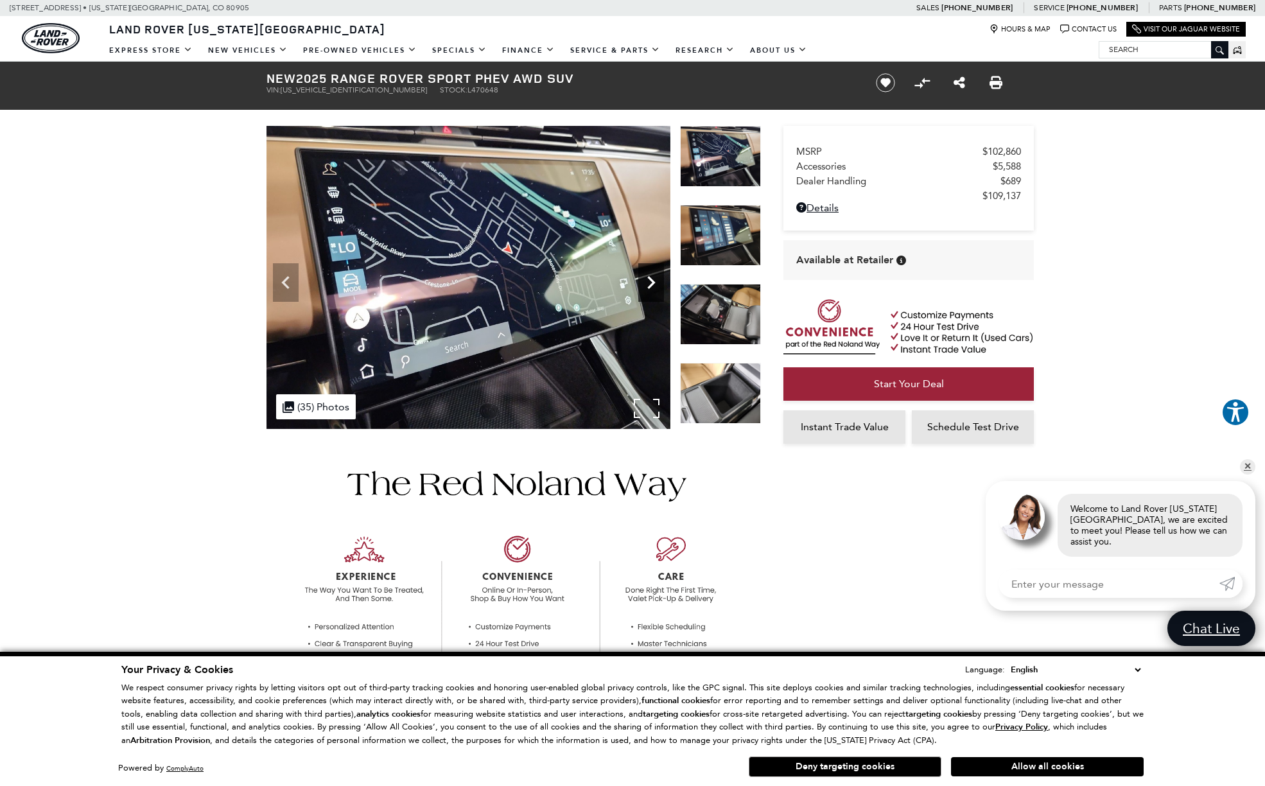
click at [654, 279] on icon "Next" at bounding box center [651, 283] width 26 height 26
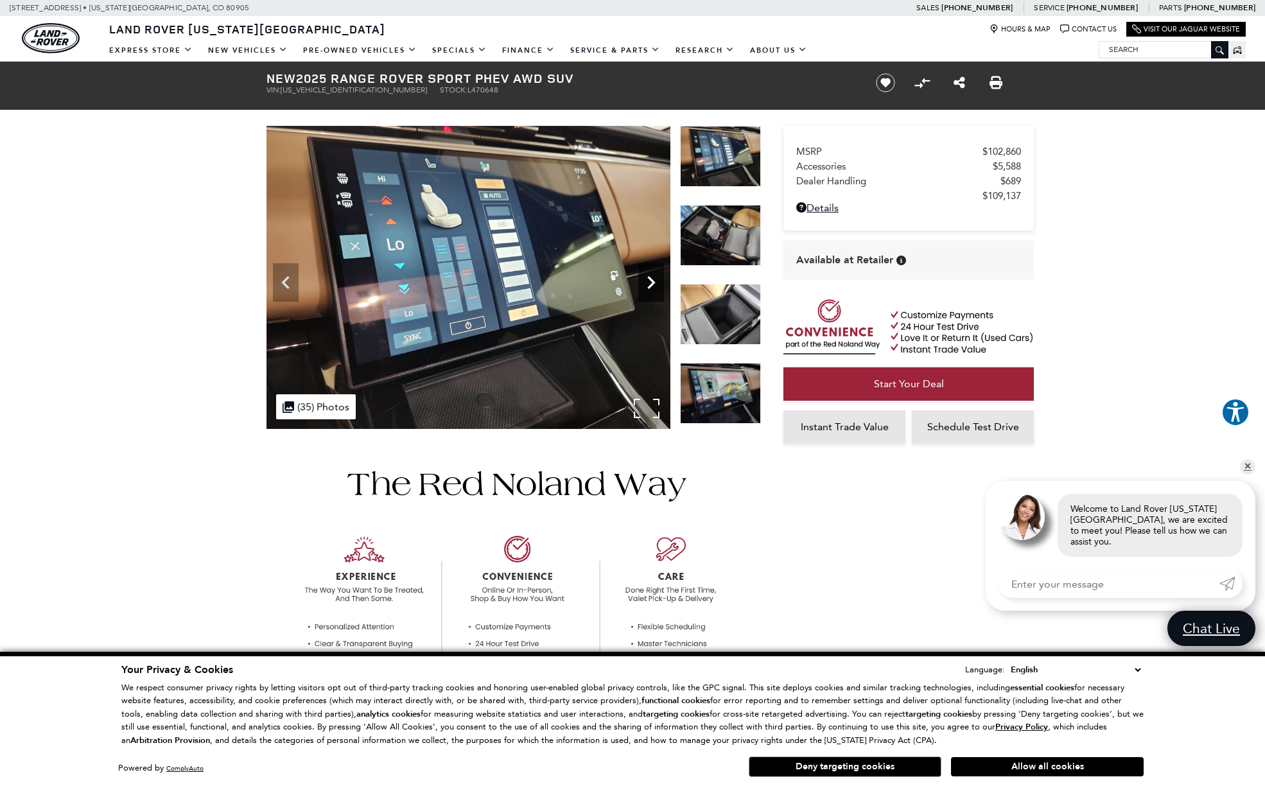
click at [654, 279] on icon "Next" at bounding box center [651, 283] width 26 height 26
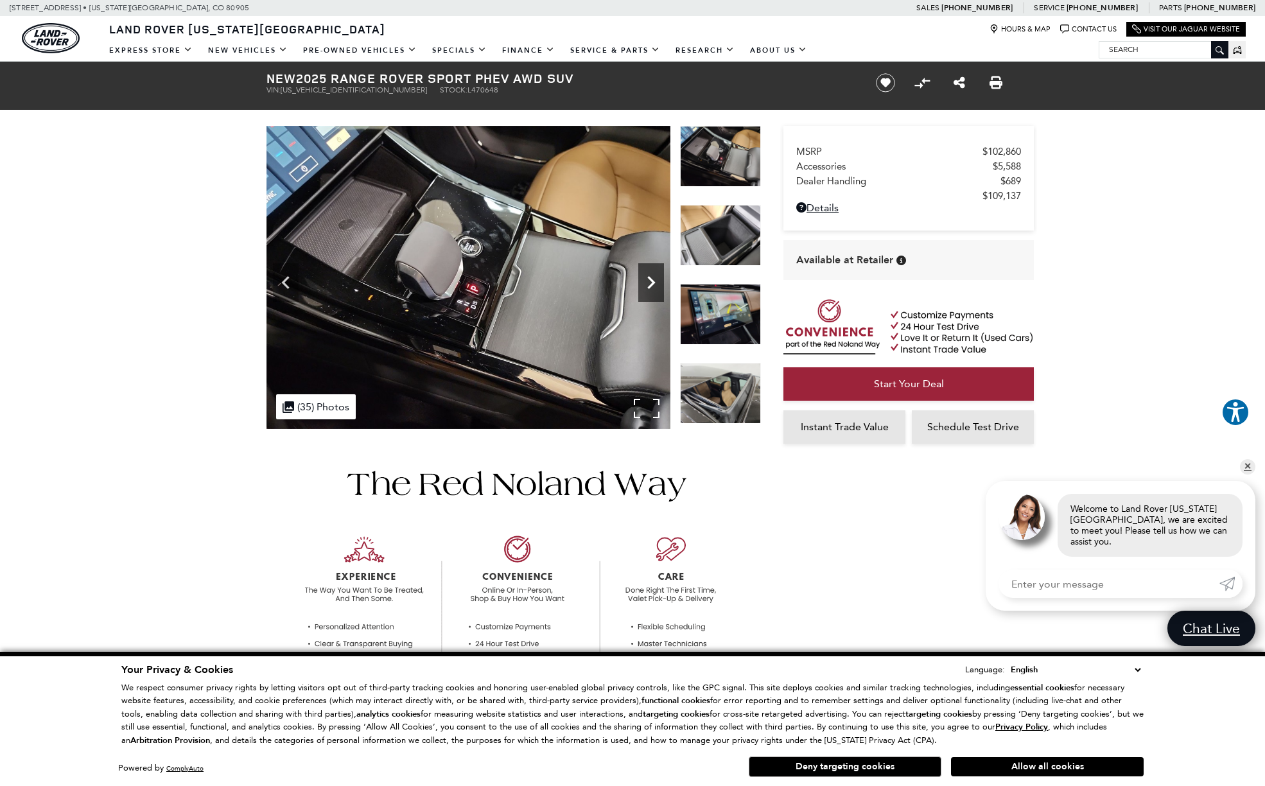
click at [654, 279] on icon "Next" at bounding box center [651, 283] width 26 height 26
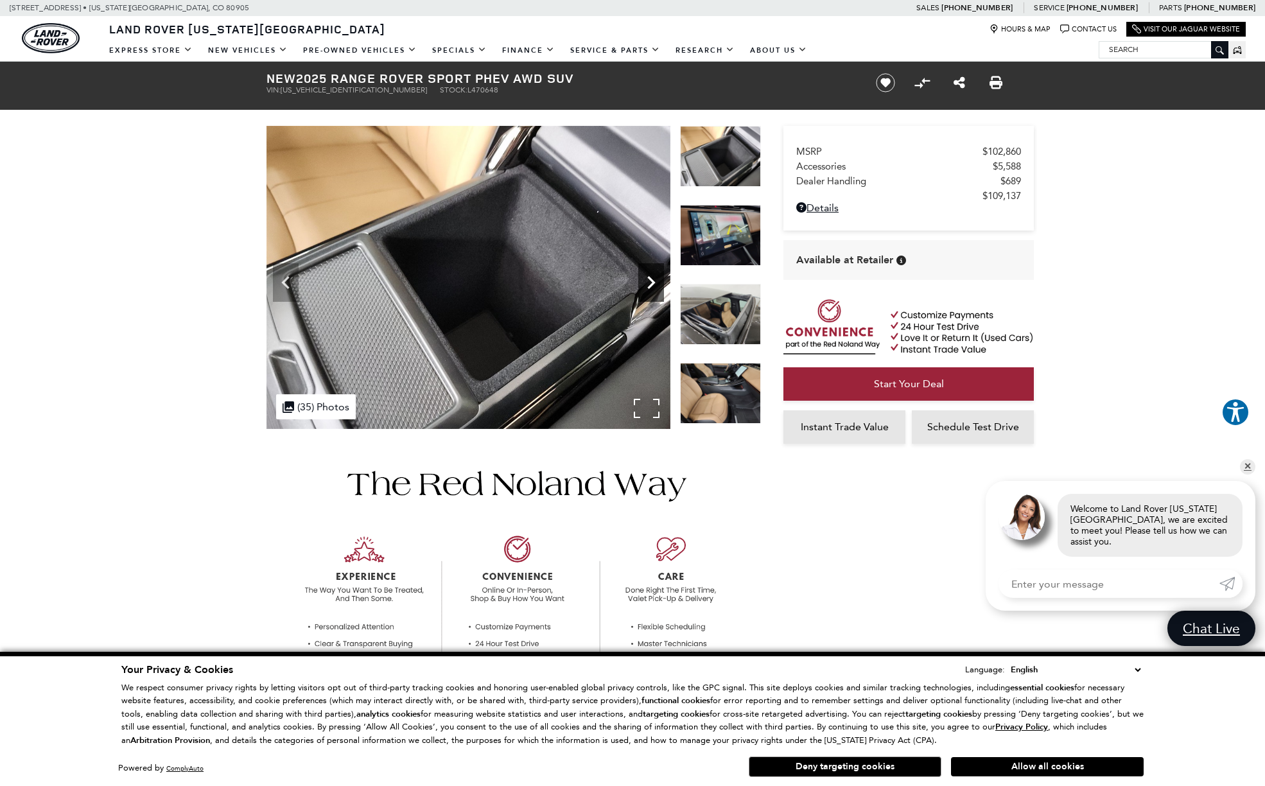
click at [654, 279] on icon "Next" at bounding box center [651, 283] width 26 height 26
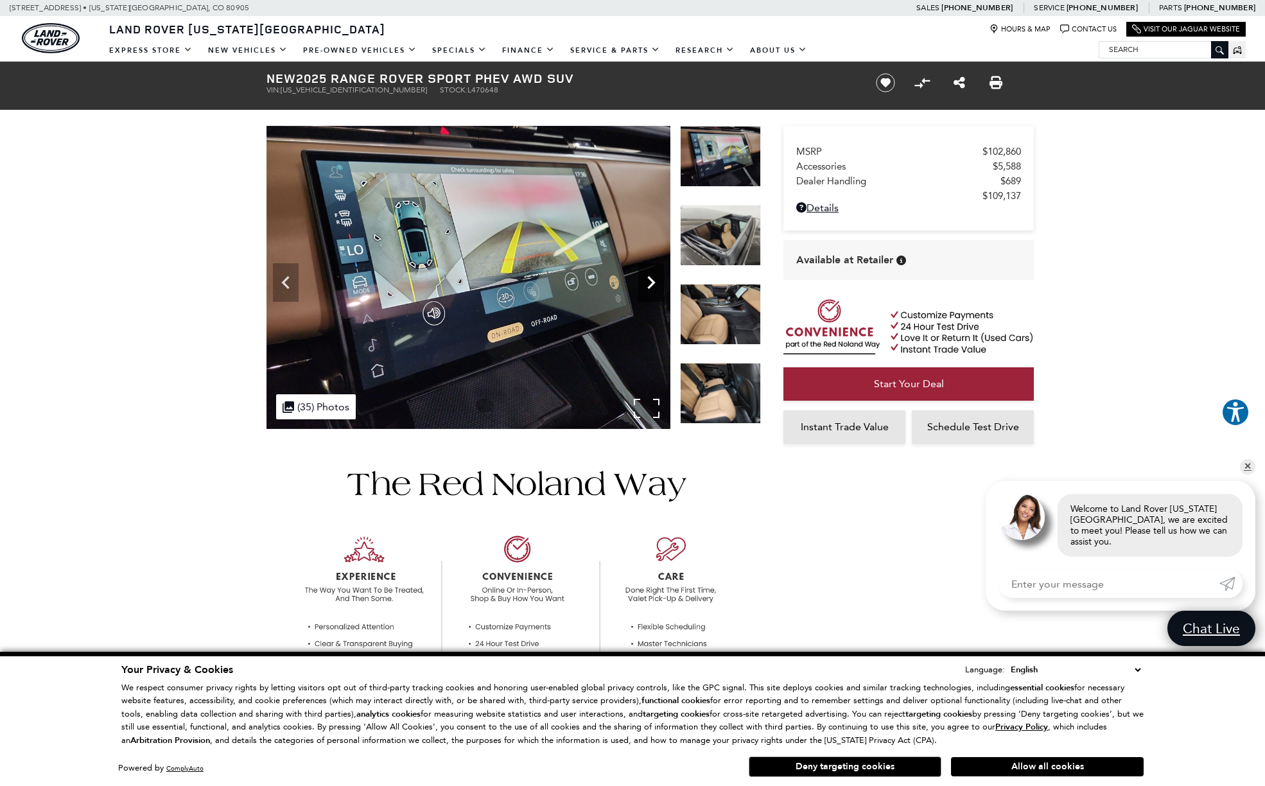
click at [654, 279] on icon "Next" at bounding box center [651, 283] width 26 height 26
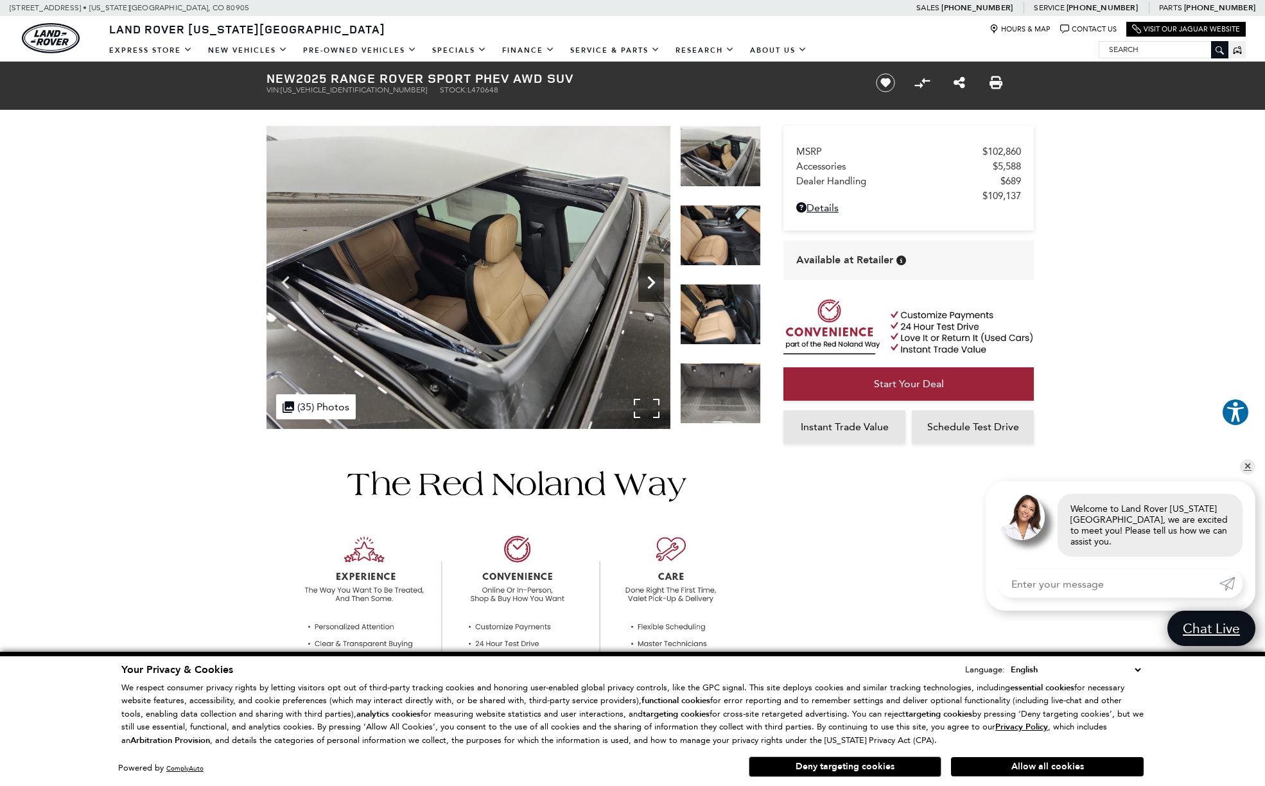
click at [654, 279] on icon "Next" at bounding box center [651, 283] width 26 height 26
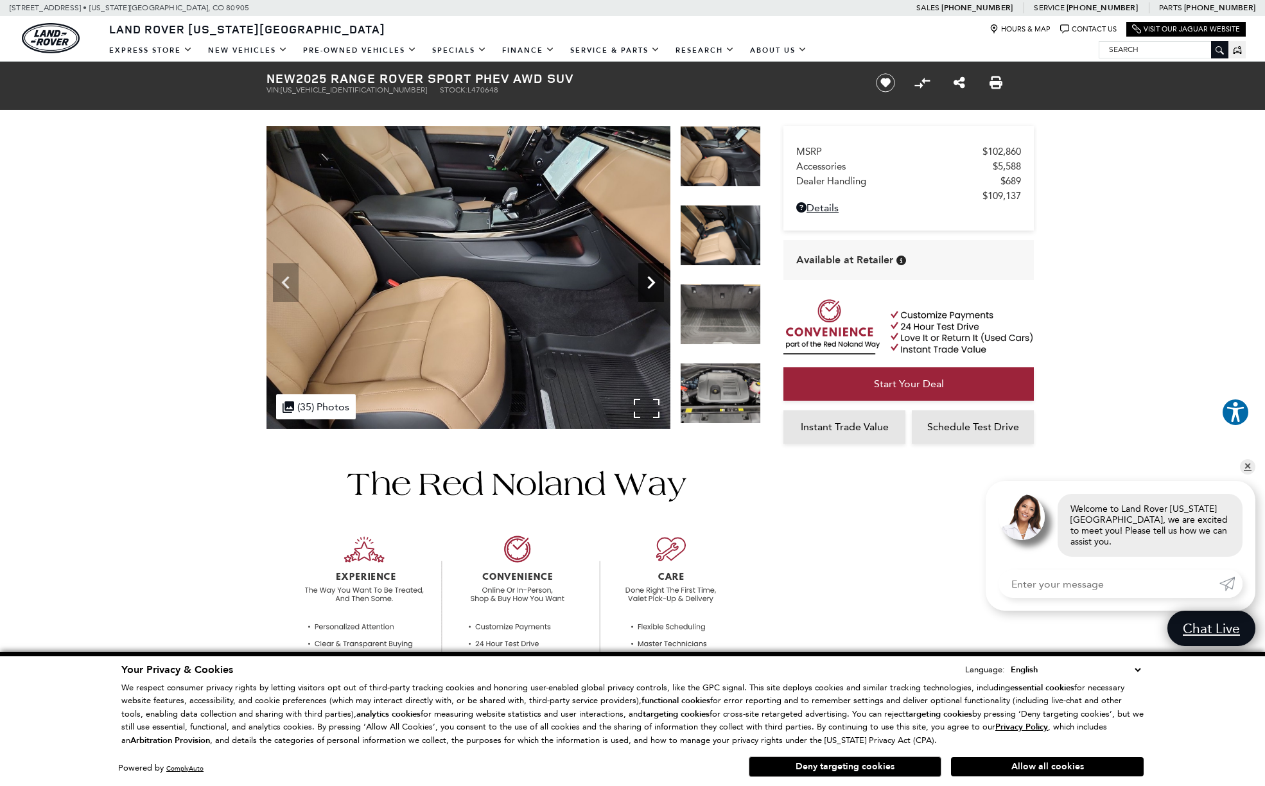
click at [654, 279] on icon "Next" at bounding box center [651, 283] width 26 height 26
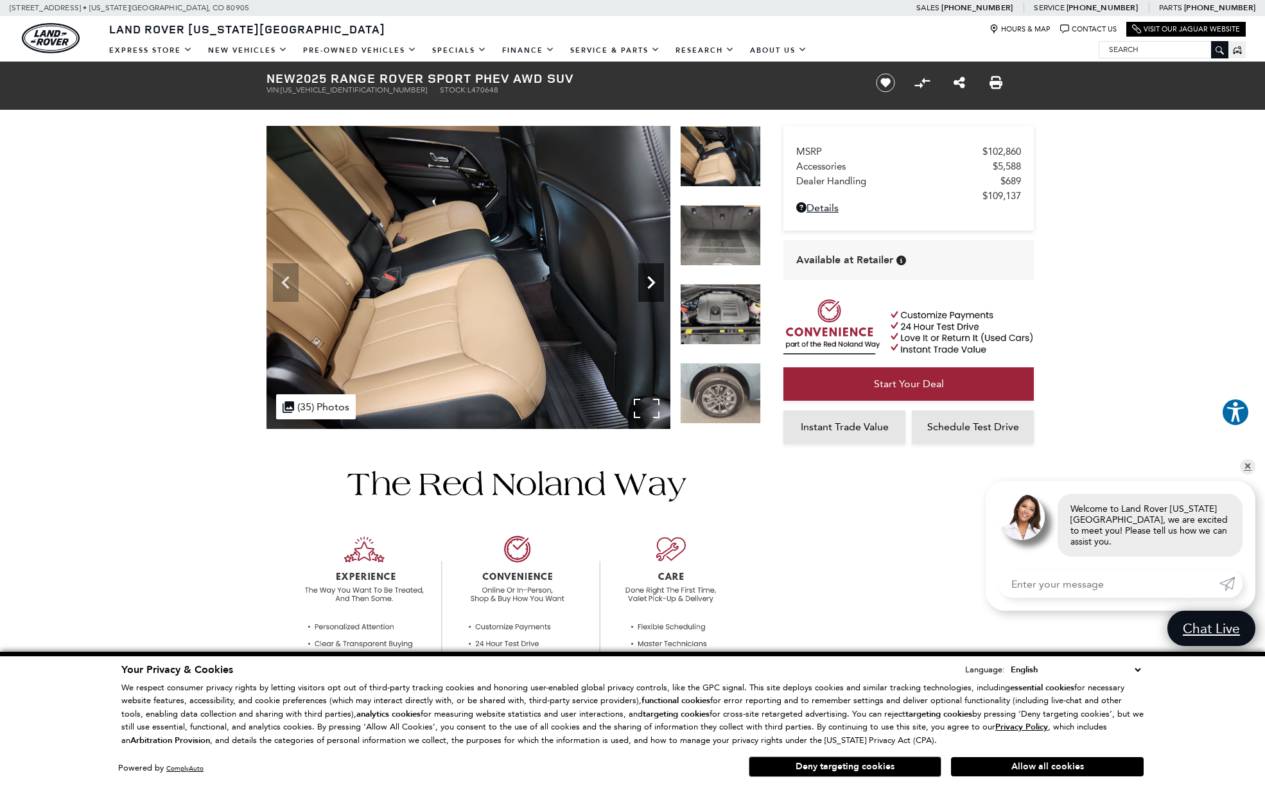
click at [654, 279] on icon "Next" at bounding box center [651, 283] width 26 height 26
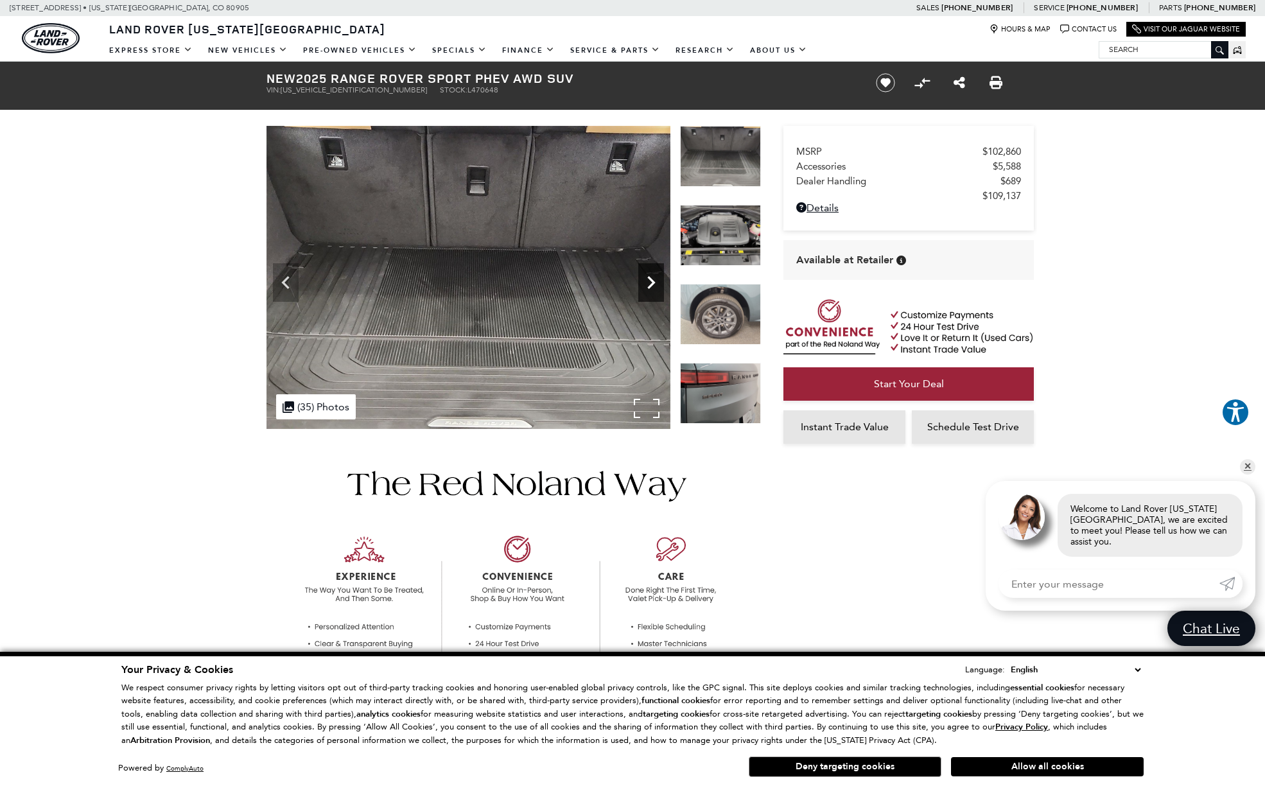
click at [654, 279] on icon "Next" at bounding box center [651, 283] width 26 height 26
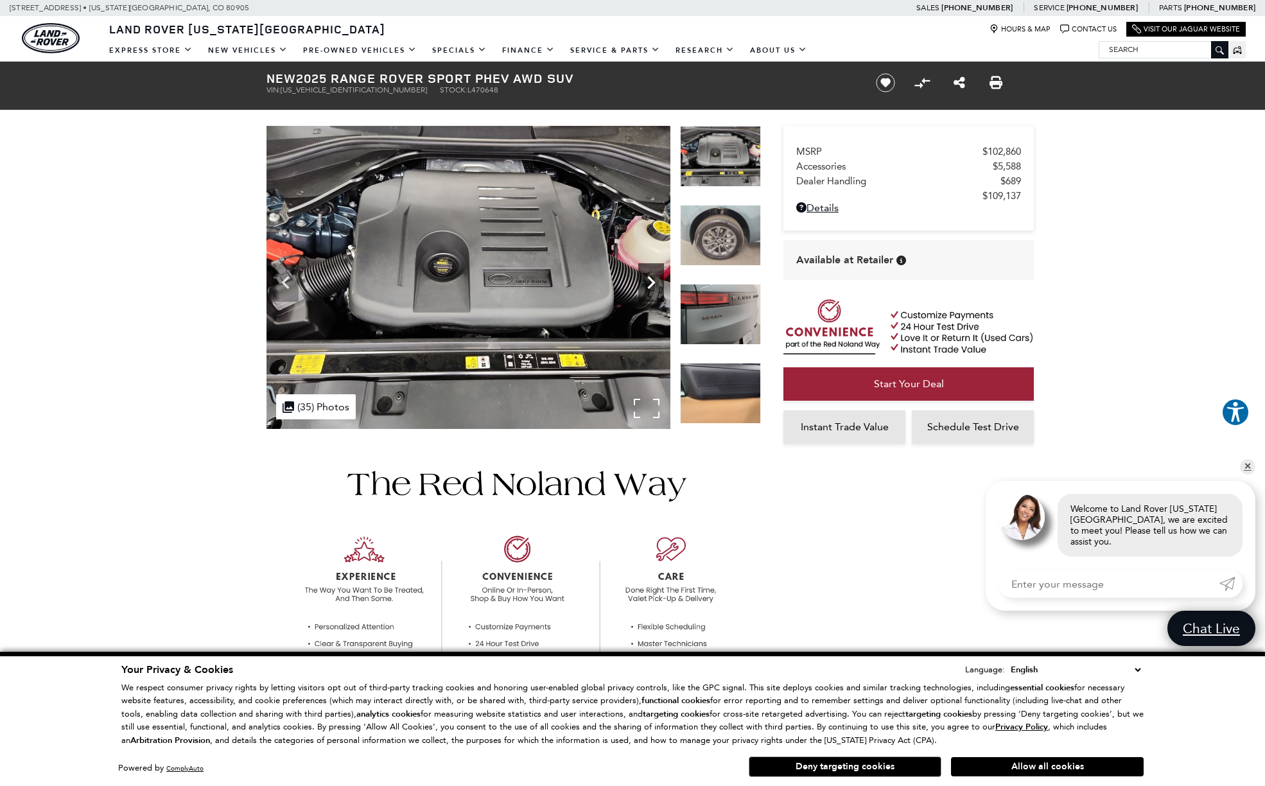
click at [654, 279] on icon "Next" at bounding box center [651, 283] width 26 height 26
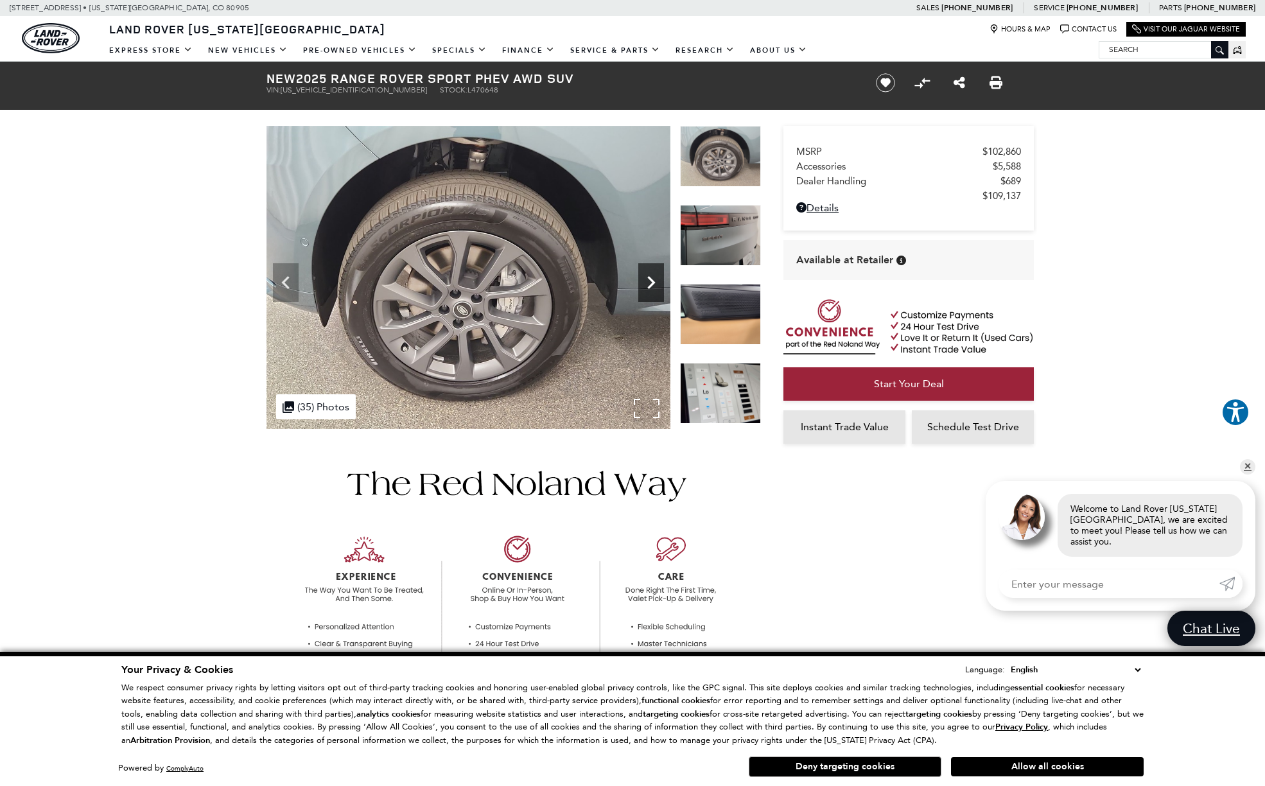
click at [654, 280] on icon "Next" at bounding box center [651, 283] width 26 height 26
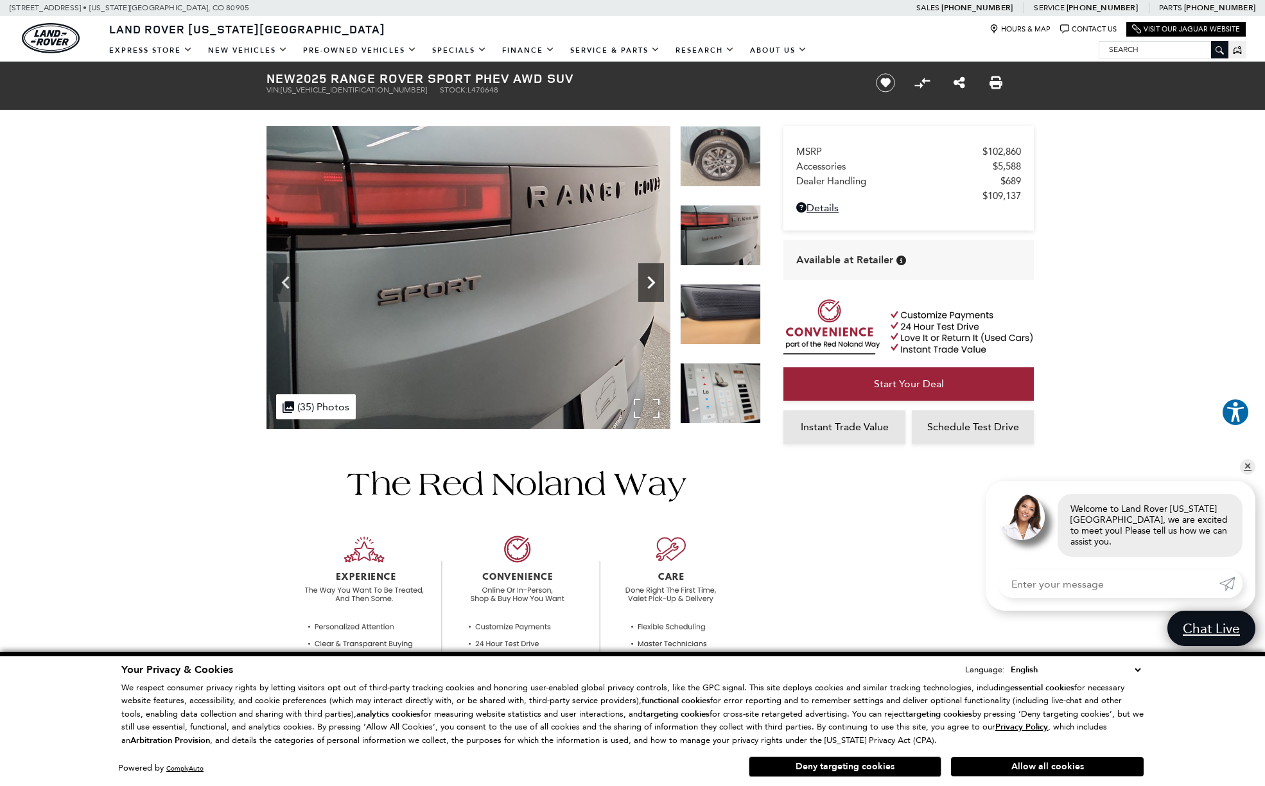
click at [654, 280] on icon "Next" at bounding box center [651, 283] width 26 height 26
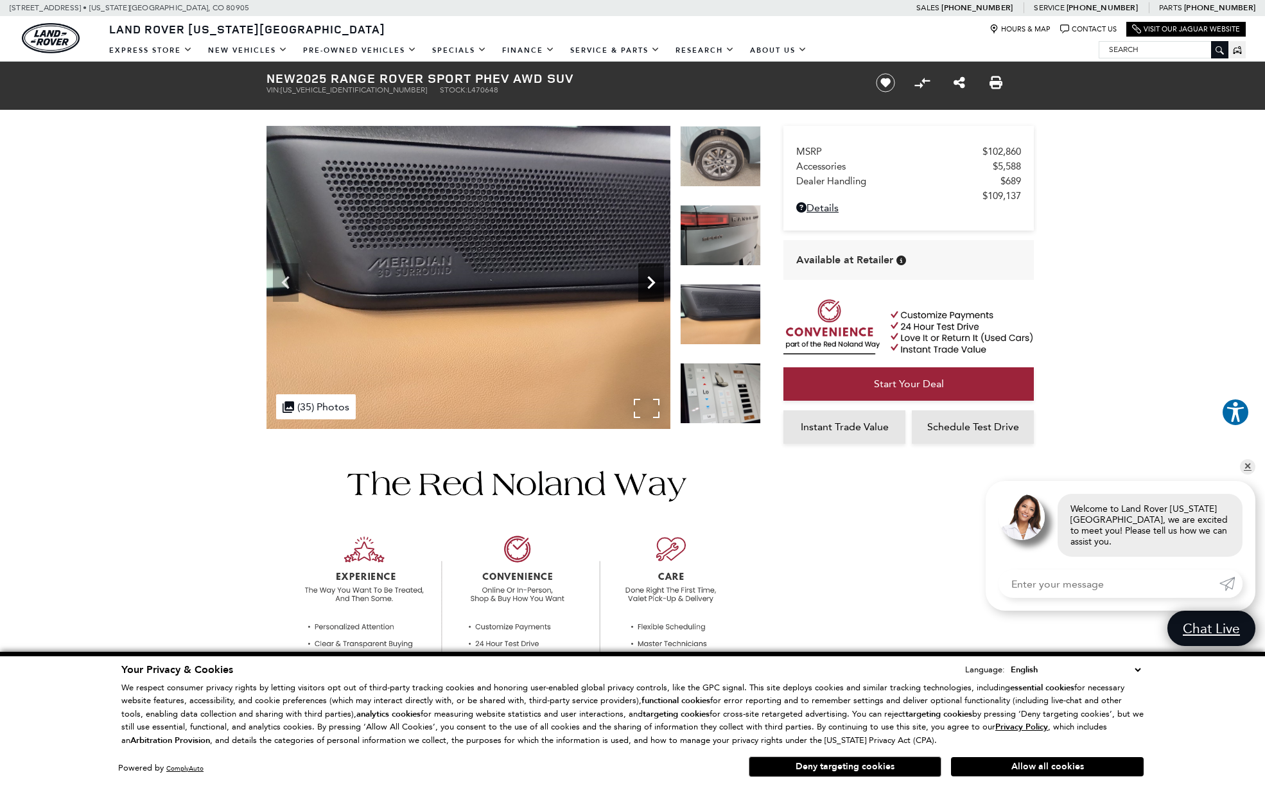
click at [654, 280] on icon "Next" at bounding box center [651, 283] width 26 height 26
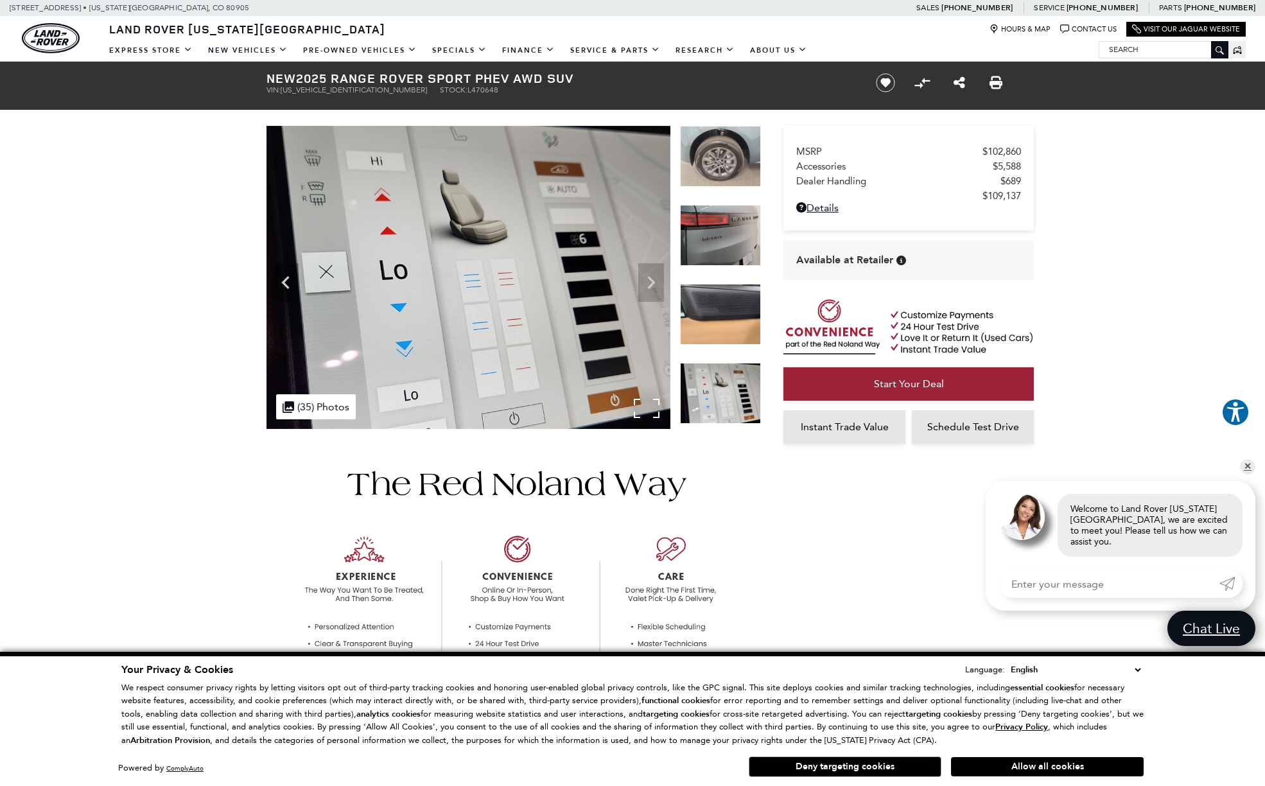
click at [654, 280] on img at bounding box center [468, 277] width 404 height 303
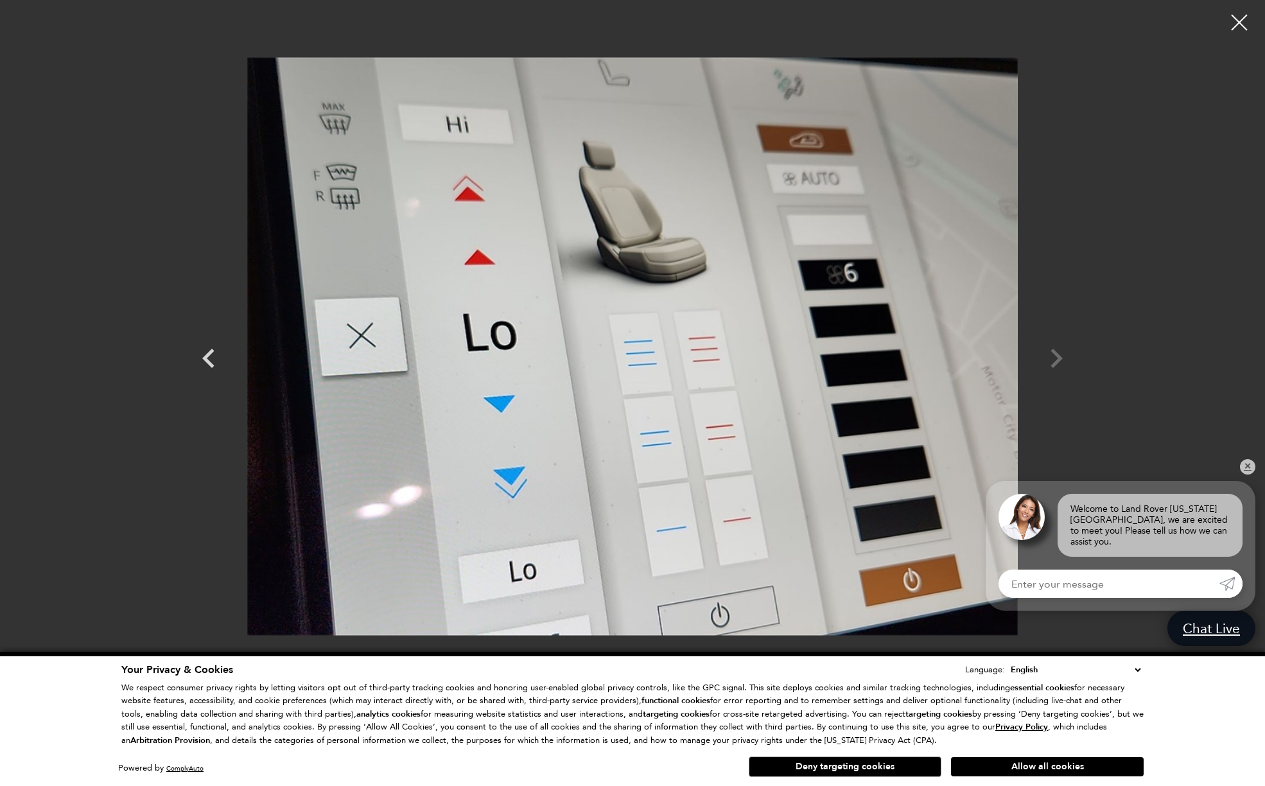
click at [1064, 355] on div at bounding box center [632, 346] width 899 height 673
click at [1062, 356] on div at bounding box center [632, 346] width 899 height 673
click at [1061, 356] on div at bounding box center [632, 346] width 899 height 673
click at [1241, 20] on div at bounding box center [1239, 23] width 34 height 34
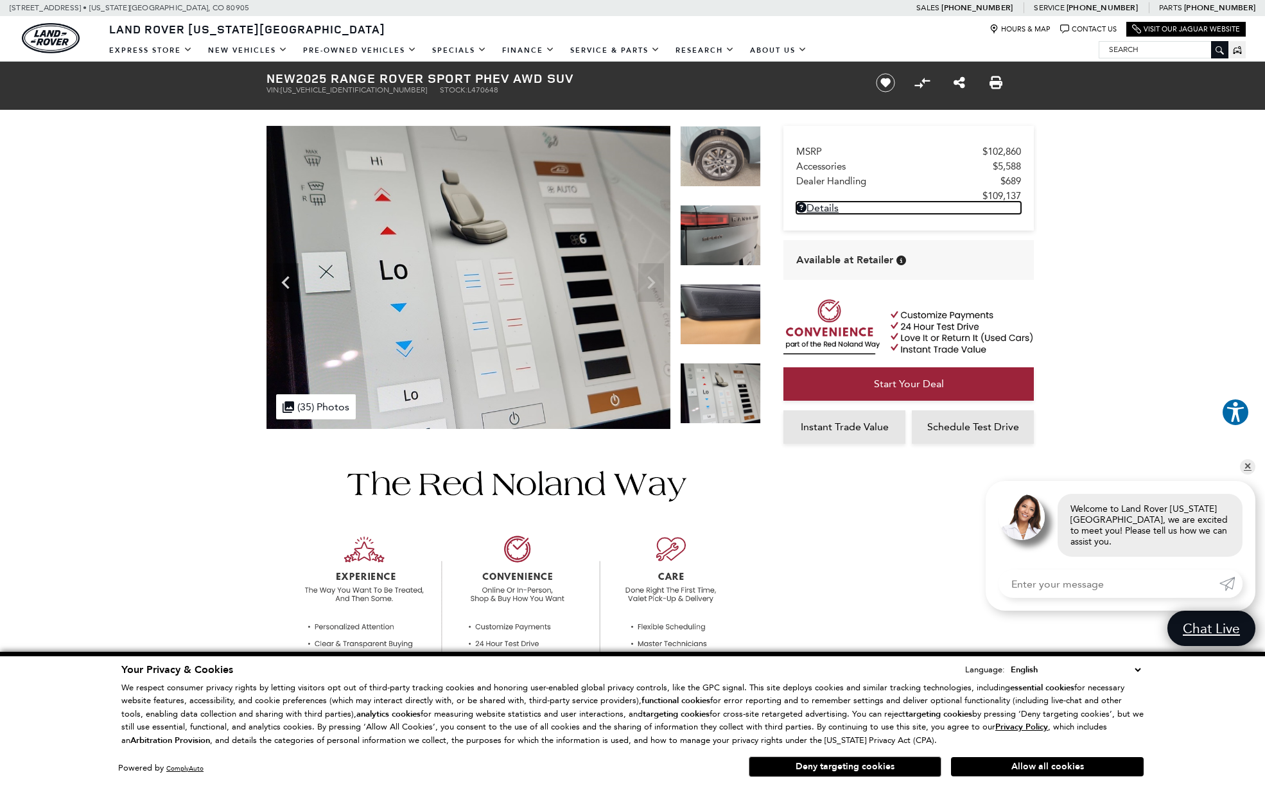
click at [819, 210] on link "Details New 2025 Range Rover Sport PHEV AWD SUV" at bounding box center [908, 208] width 225 height 12
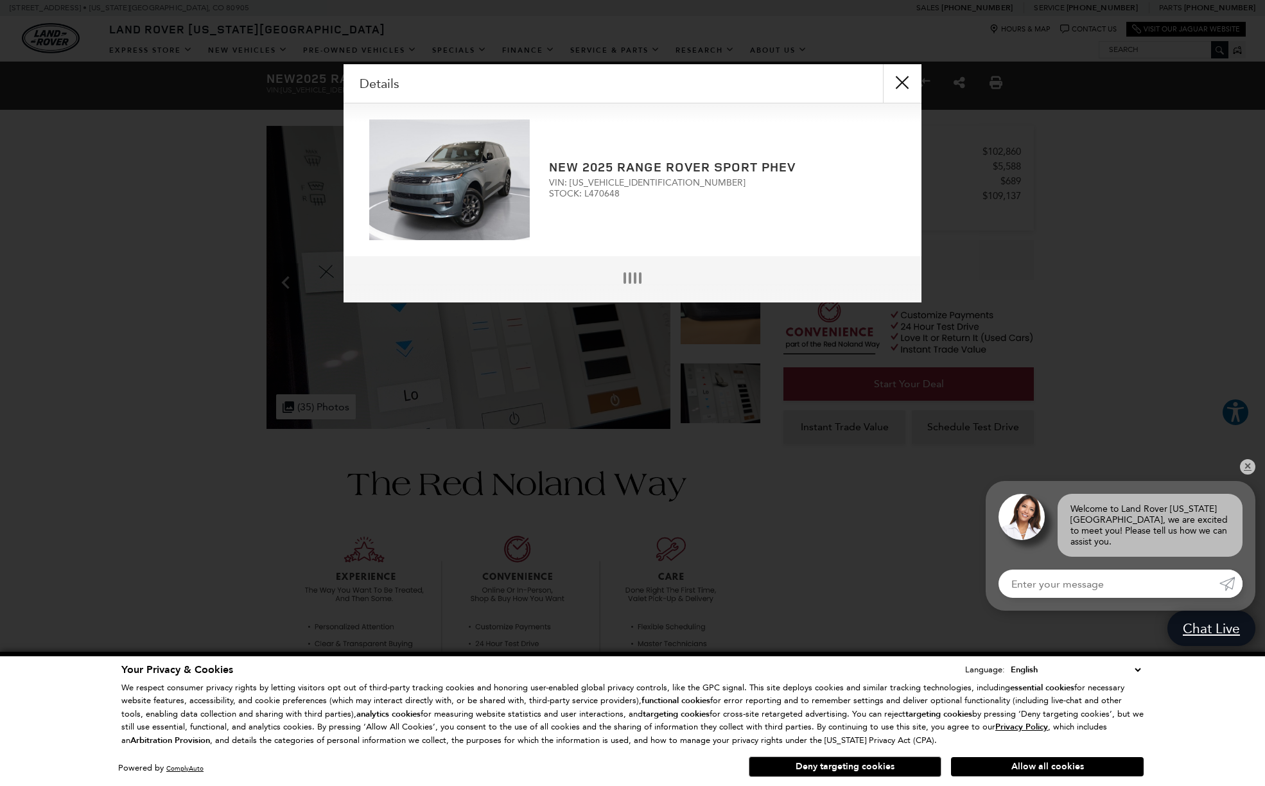
scroll to position [3, 0]
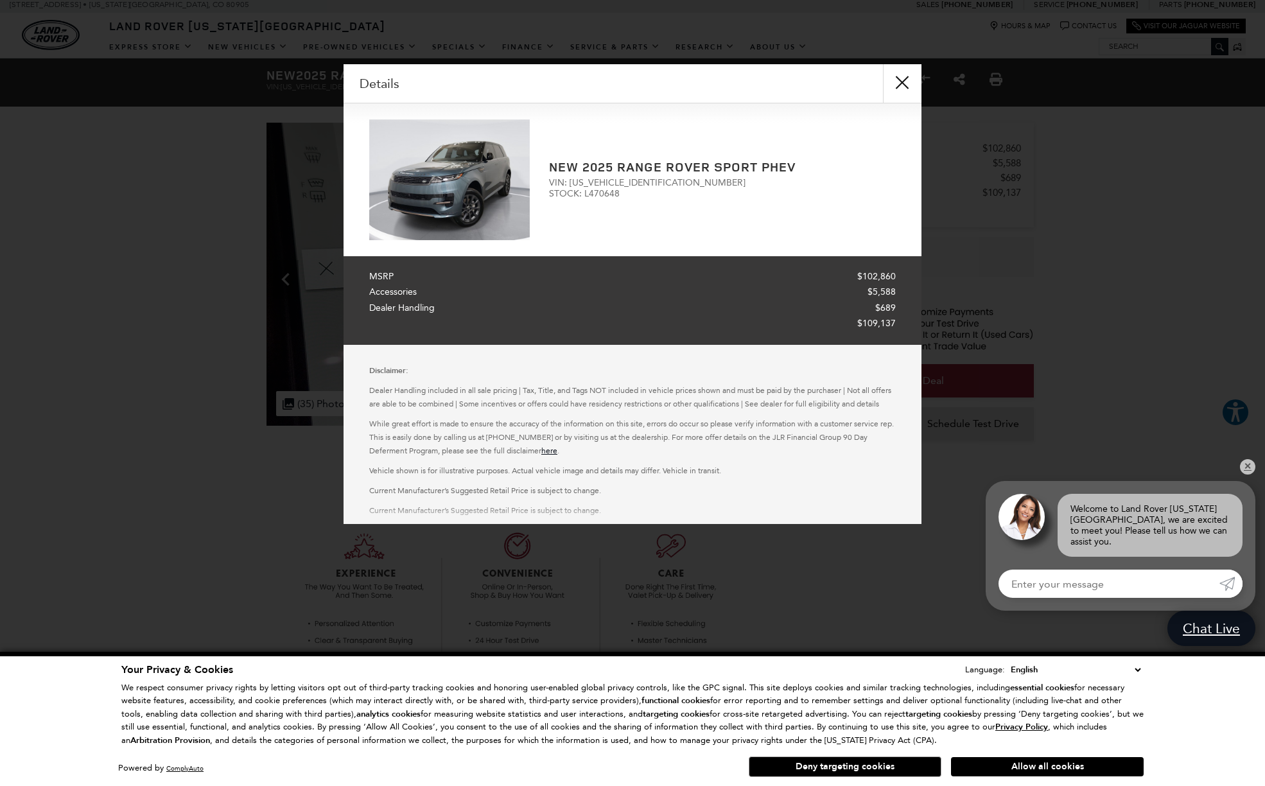
click at [902, 81] on button "close" at bounding box center [902, 83] width 39 height 39
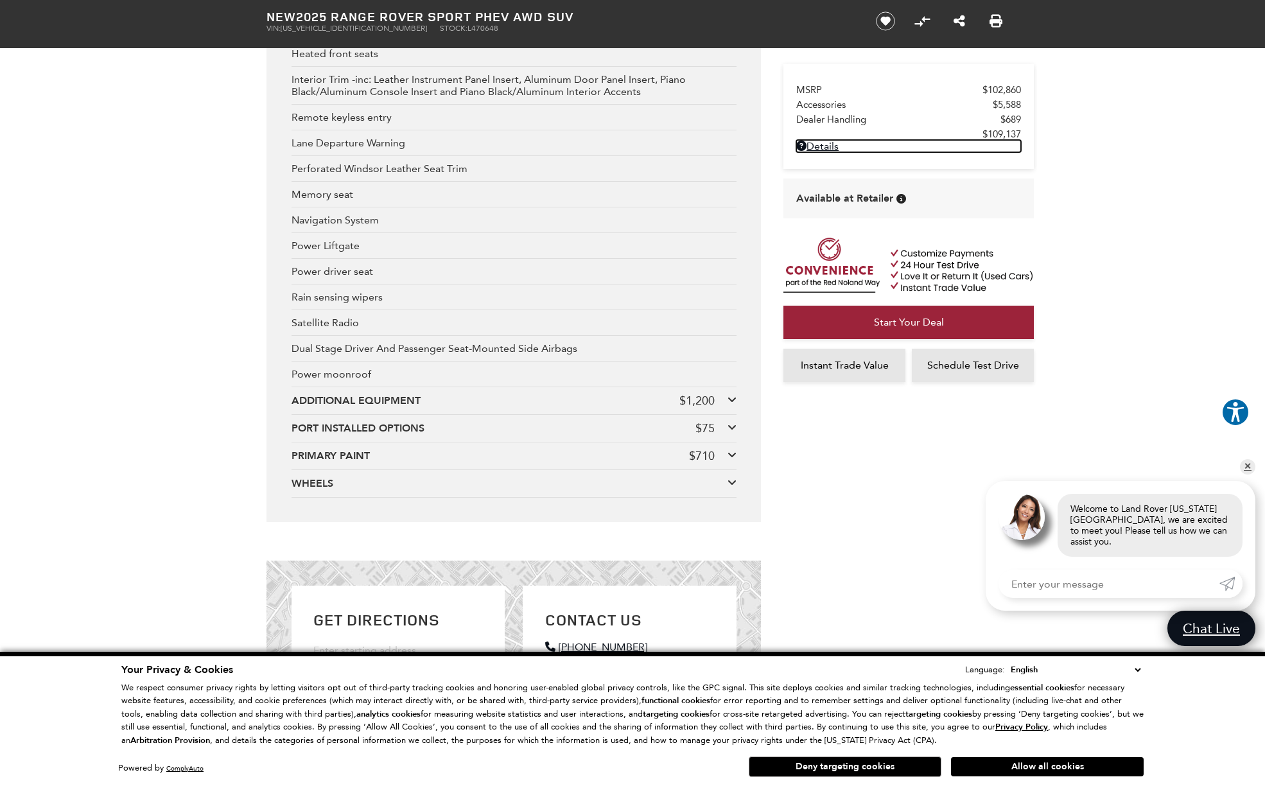
scroll to position [2697, 0]
click at [480, 407] on div "ADDITIONAL EQUIPMENT" at bounding box center [485, 400] width 388 height 14
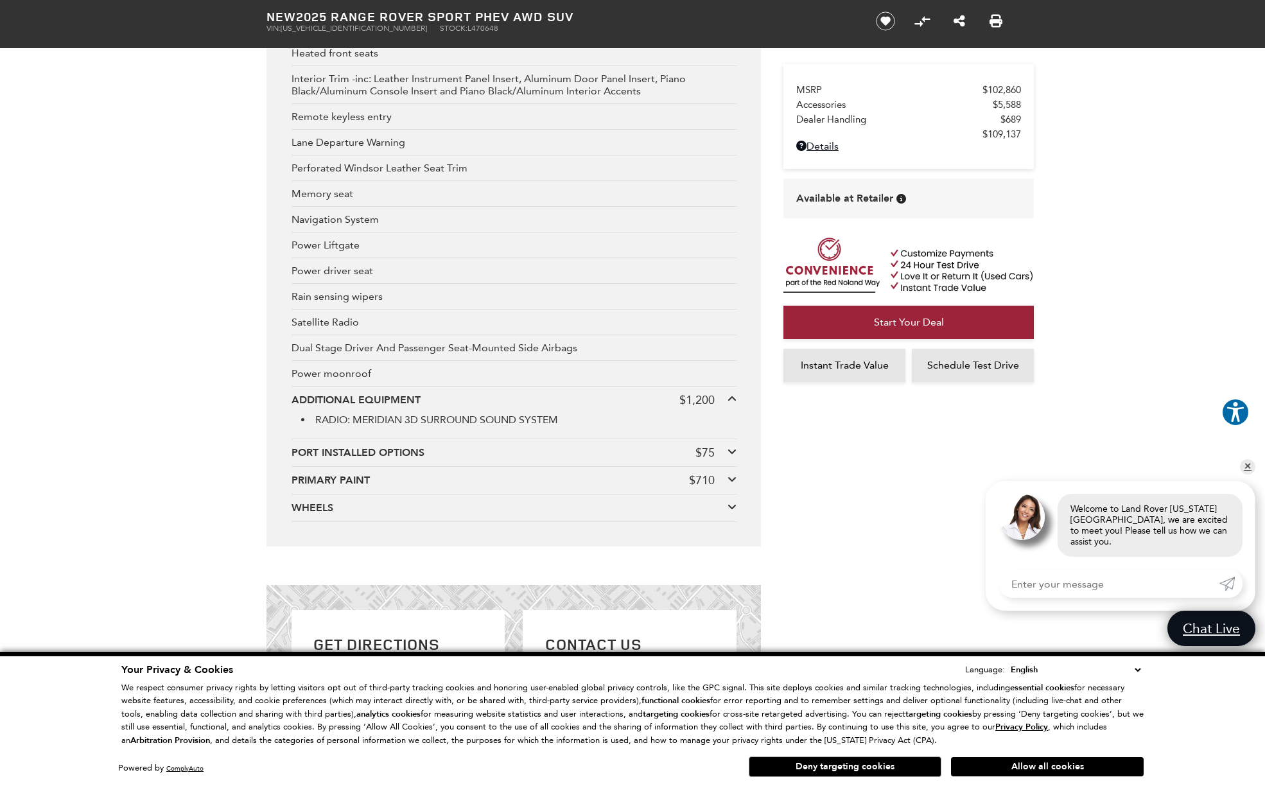
click at [488, 460] on div "PORT INSTALLED OPTIONS" at bounding box center [493, 453] width 404 height 14
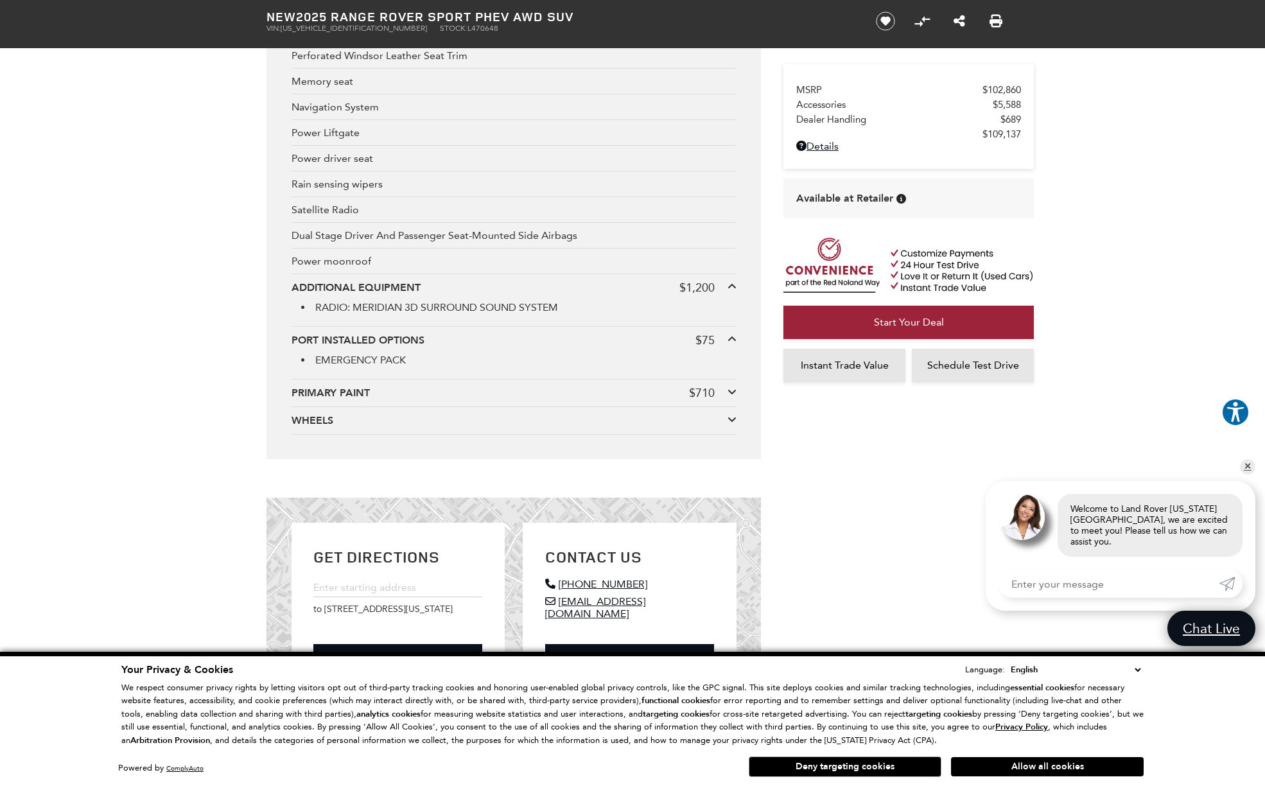
click at [473, 400] on div "PRIMARY PAINT" at bounding box center [489, 393] width 397 height 14
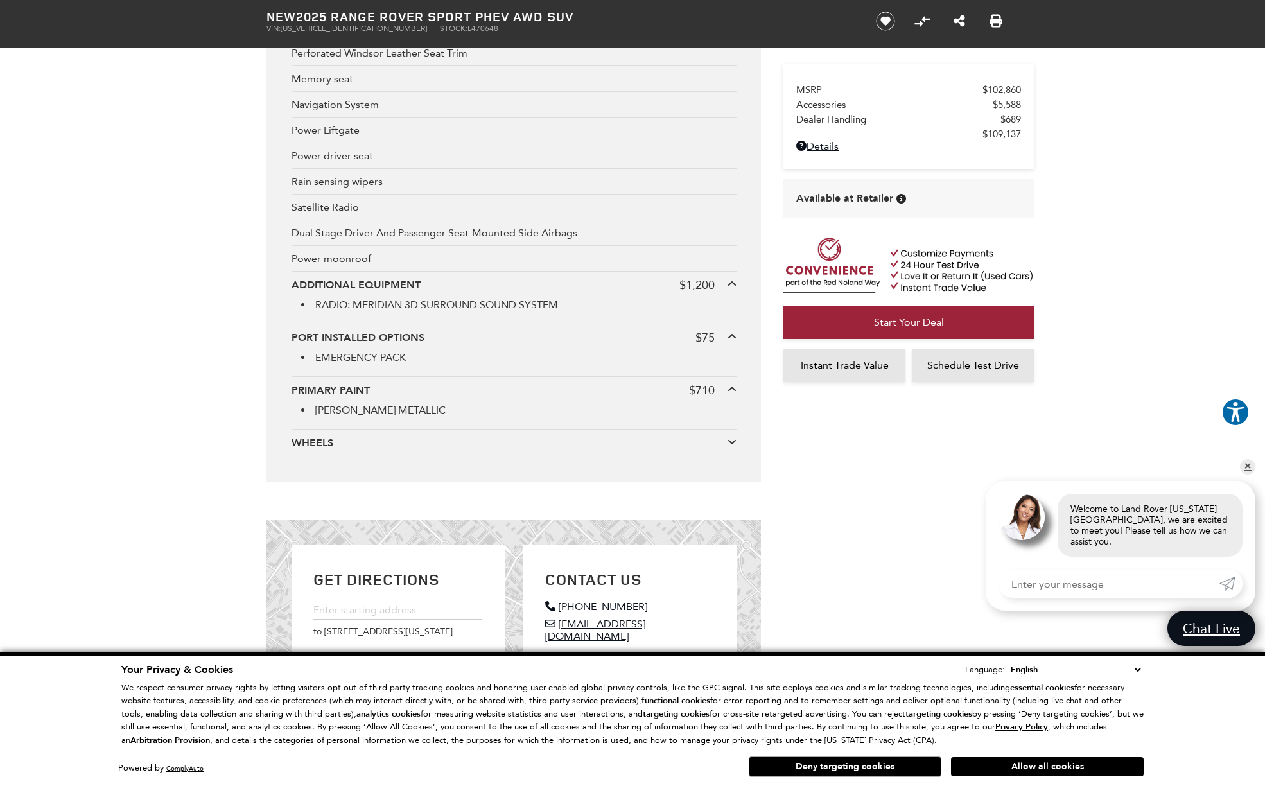
scroll to position [2813, 0]
click at [469, 456] on div "WHEELS WHEELS: 21" SATIN DARK GREY (STYLE 5126)" at bounding box center [513, 443] width 445 height 28
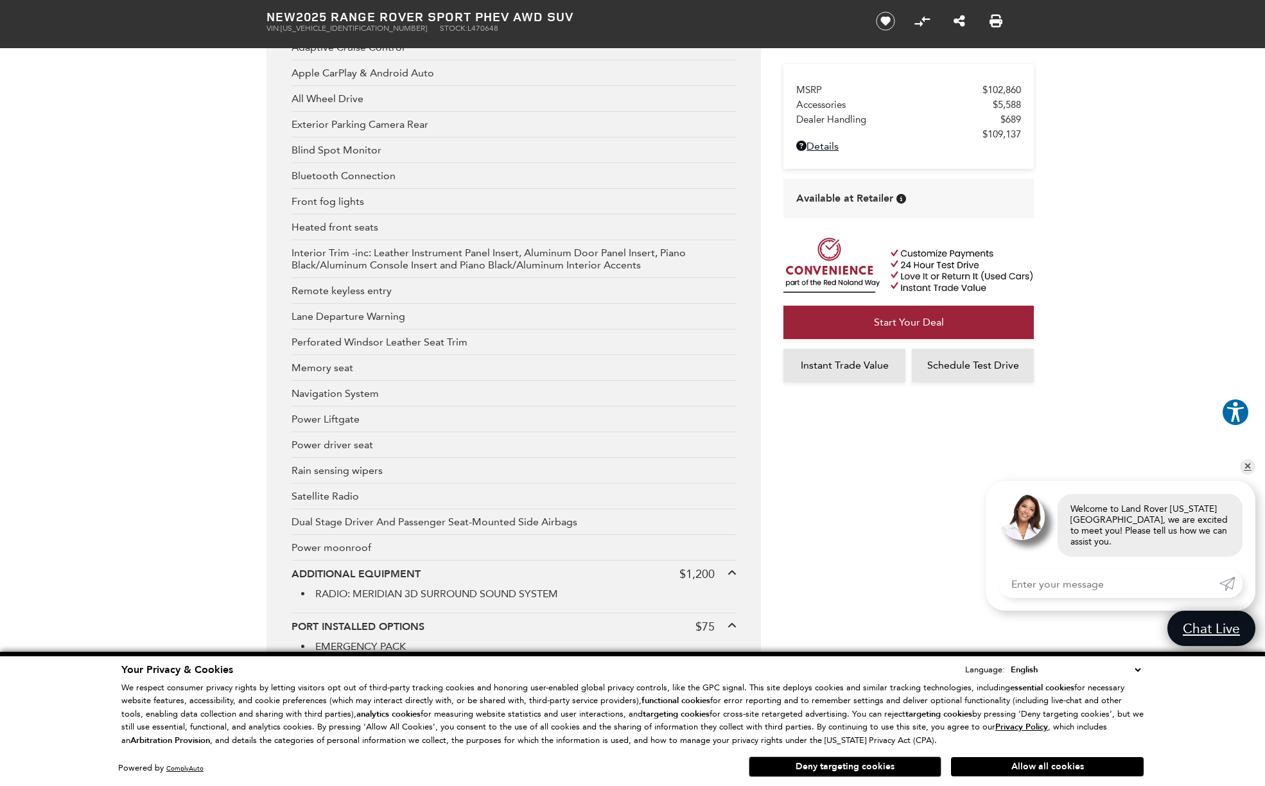
scroll to position [2525, 0]
